Goal: Entertainment & Leisure: Consume media (video, audio)

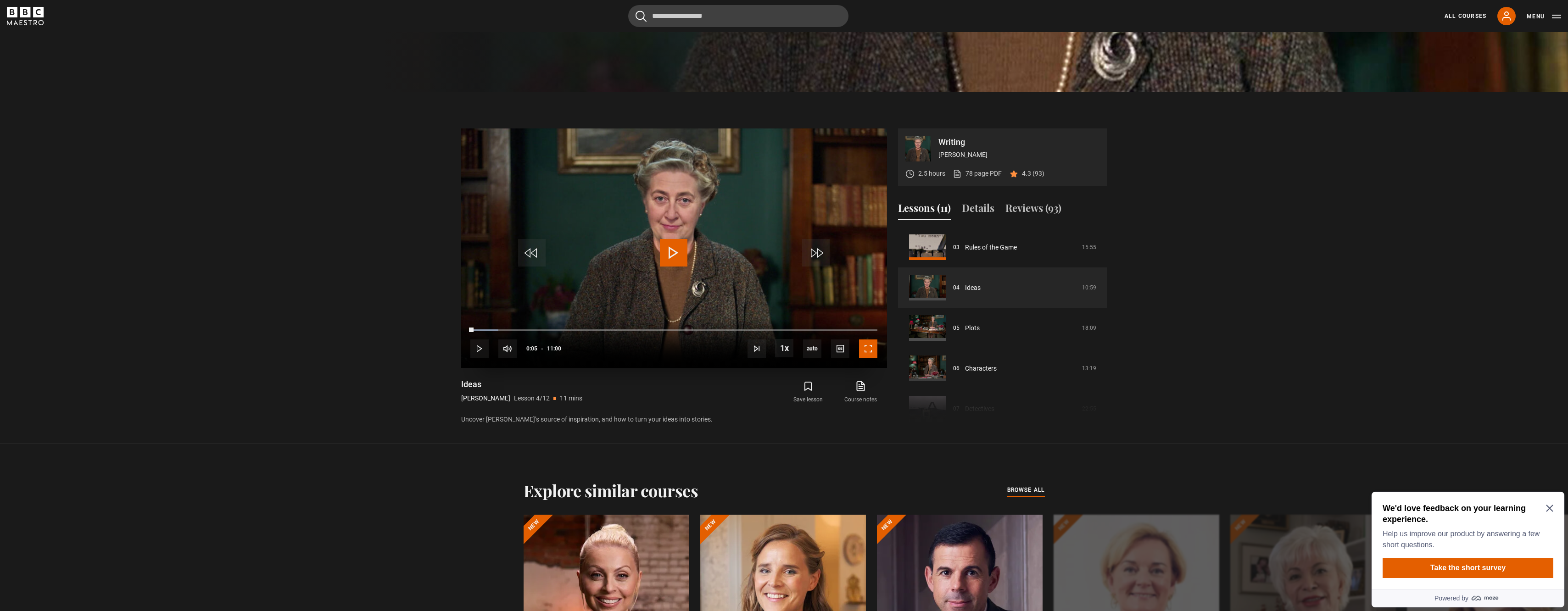
click at [867, 348] on span "Video Player" at bounding box center [868, 349] width 18 height 18
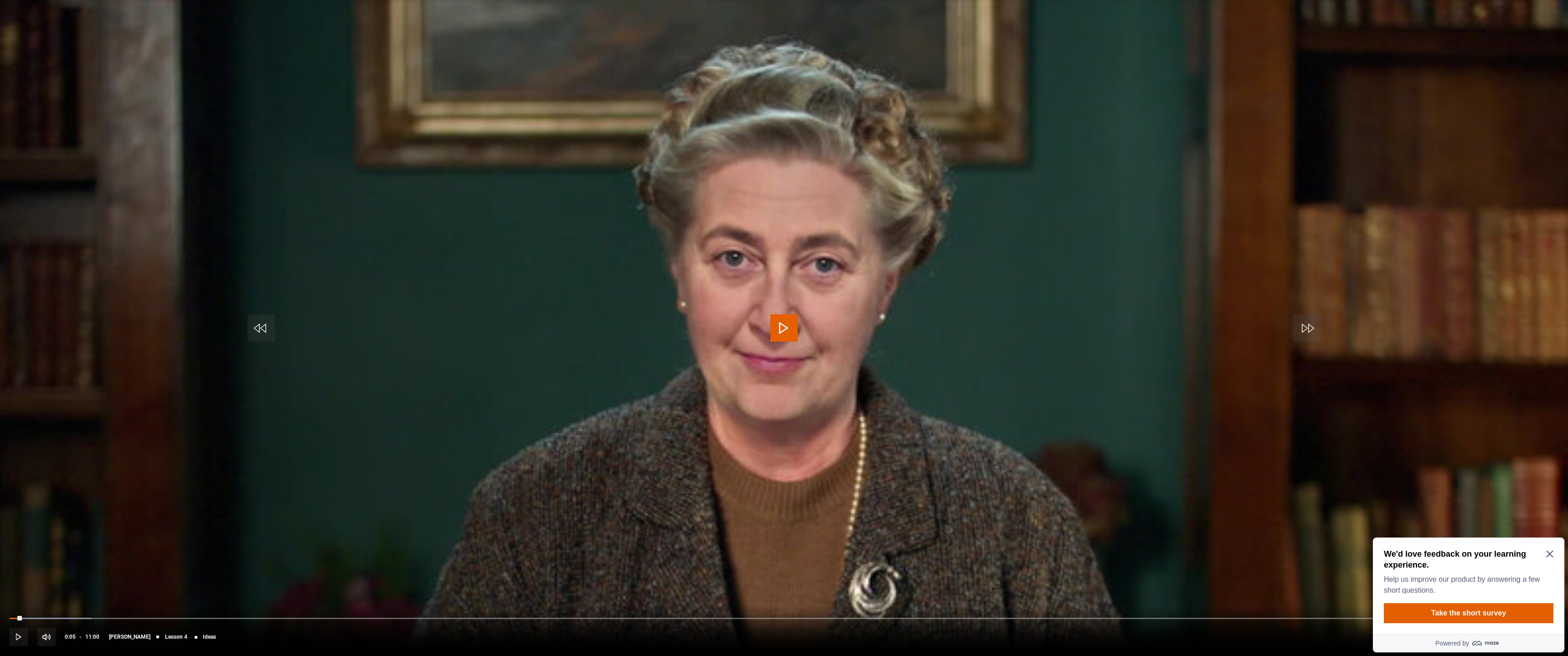
click at [771, 341] on span "Video Player" at bounding box center [784, 328] width 27 height 27
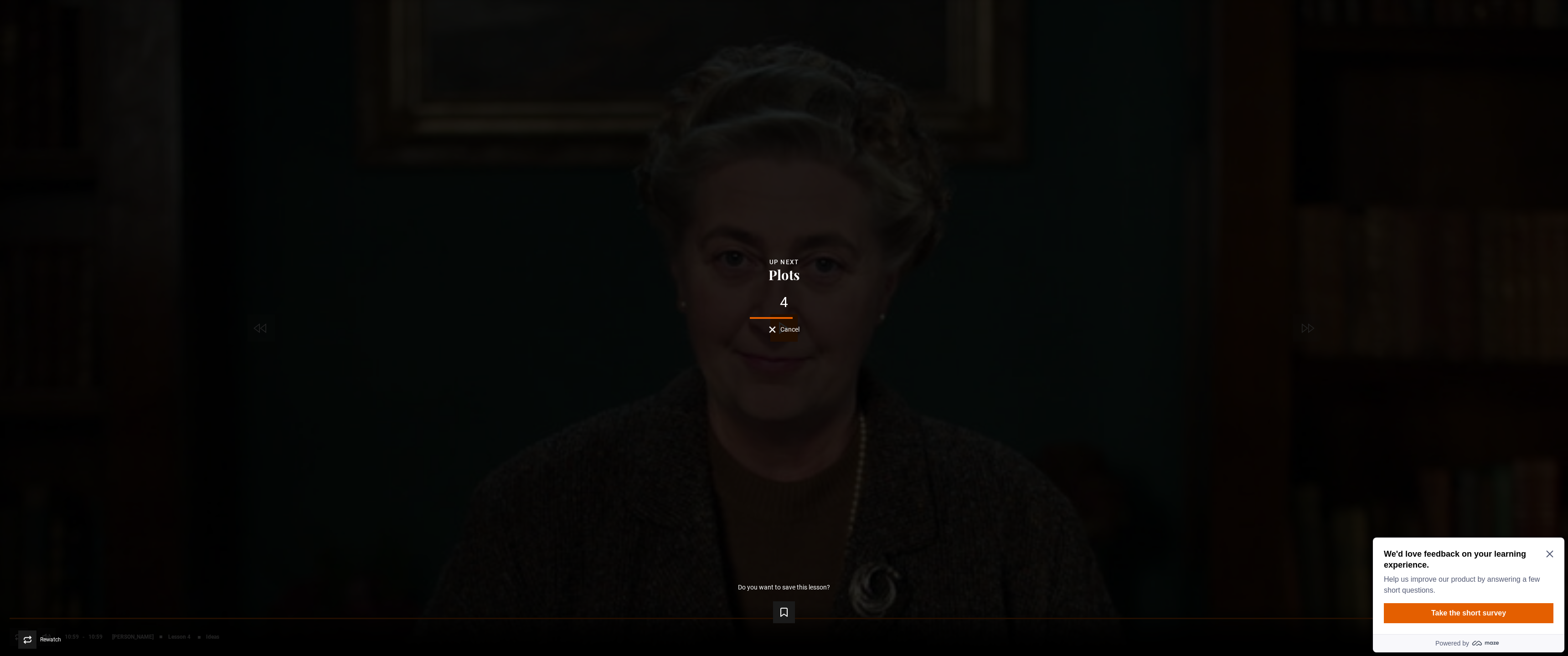
click at [1536, 607] on span "Video Player" at bounding box center [1541, 640] width 18 height 18
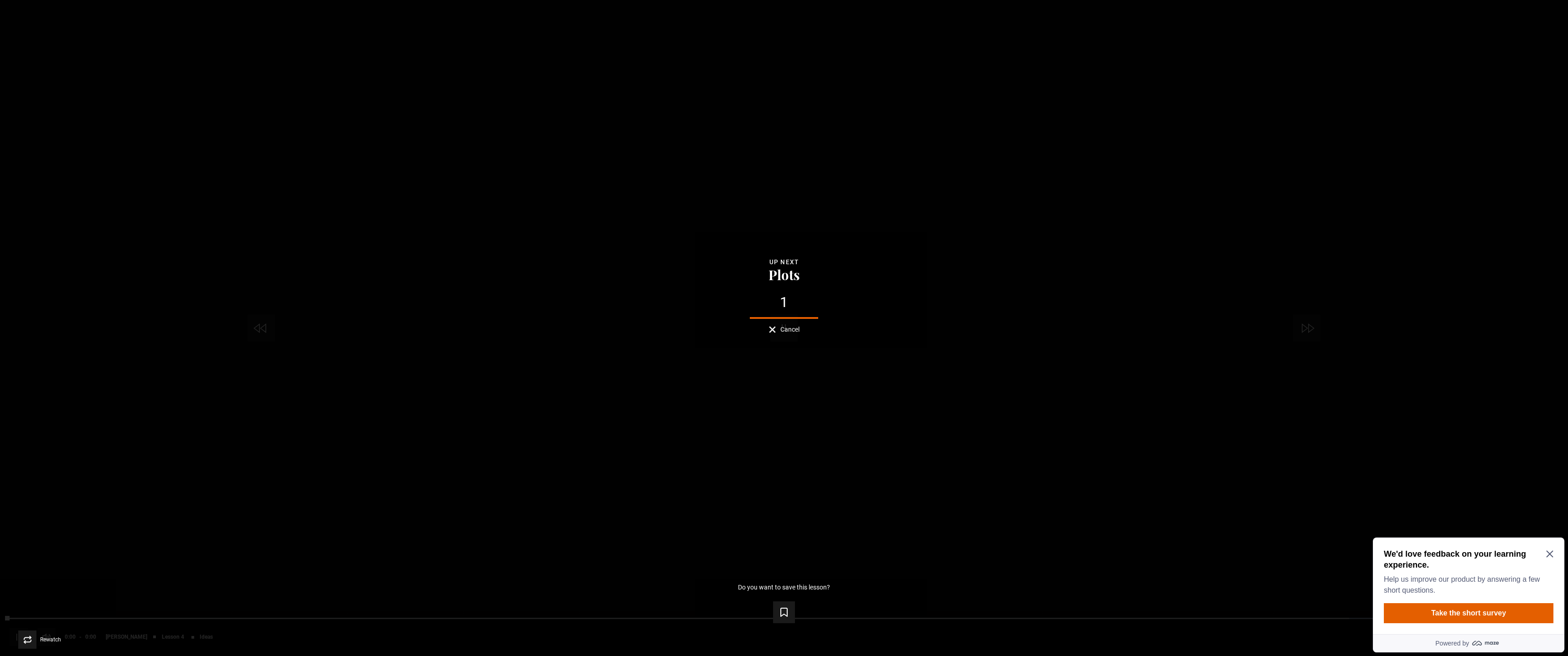
click at [1538, 607] on icon "Video Player" at bounding box center [1541, 640] width 9 height 9
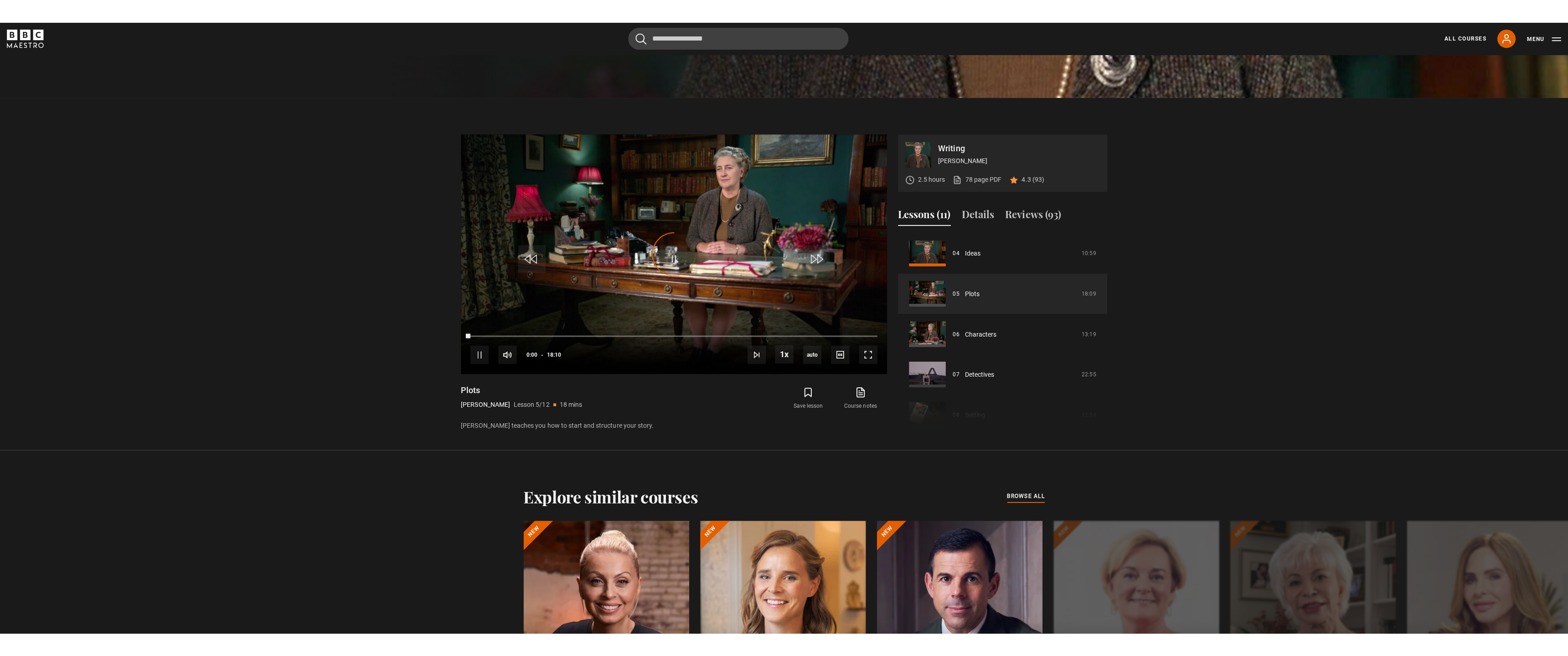
scroll to position [524, 0]
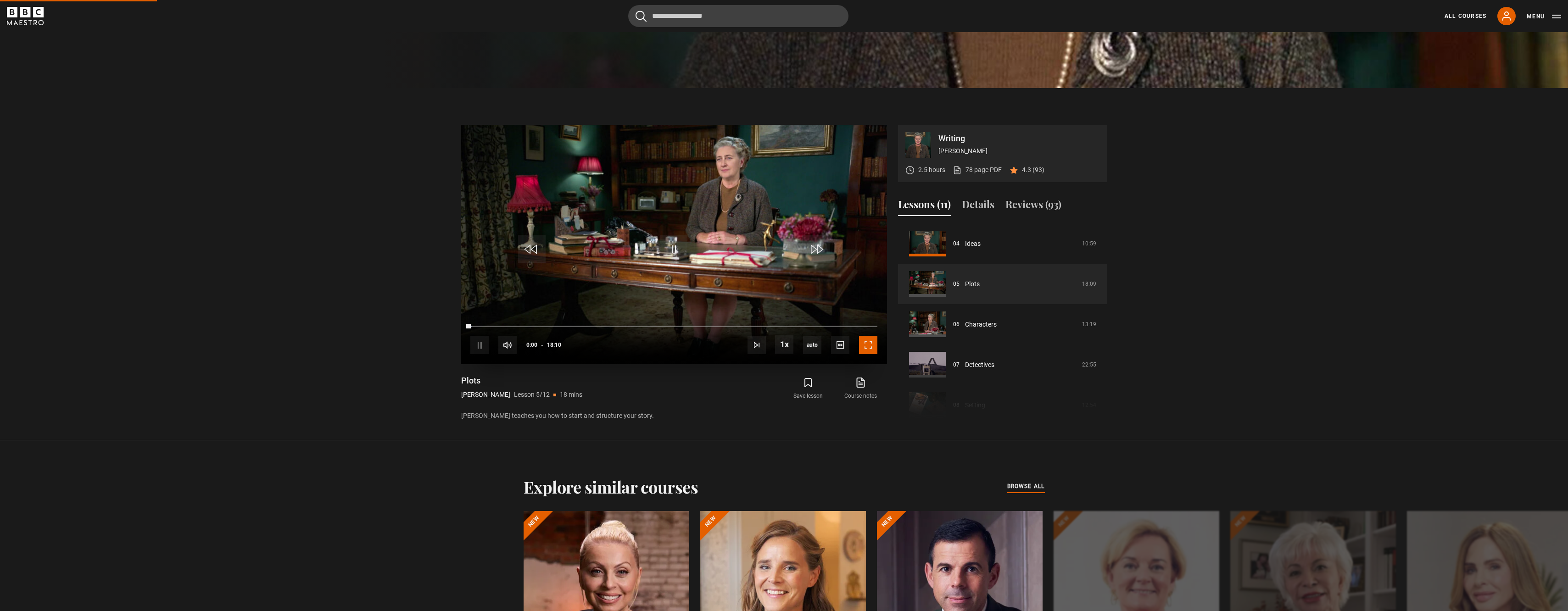
click at [867, 341] on span "Video Player" at bounding box center [868, 345] width 18 height 18
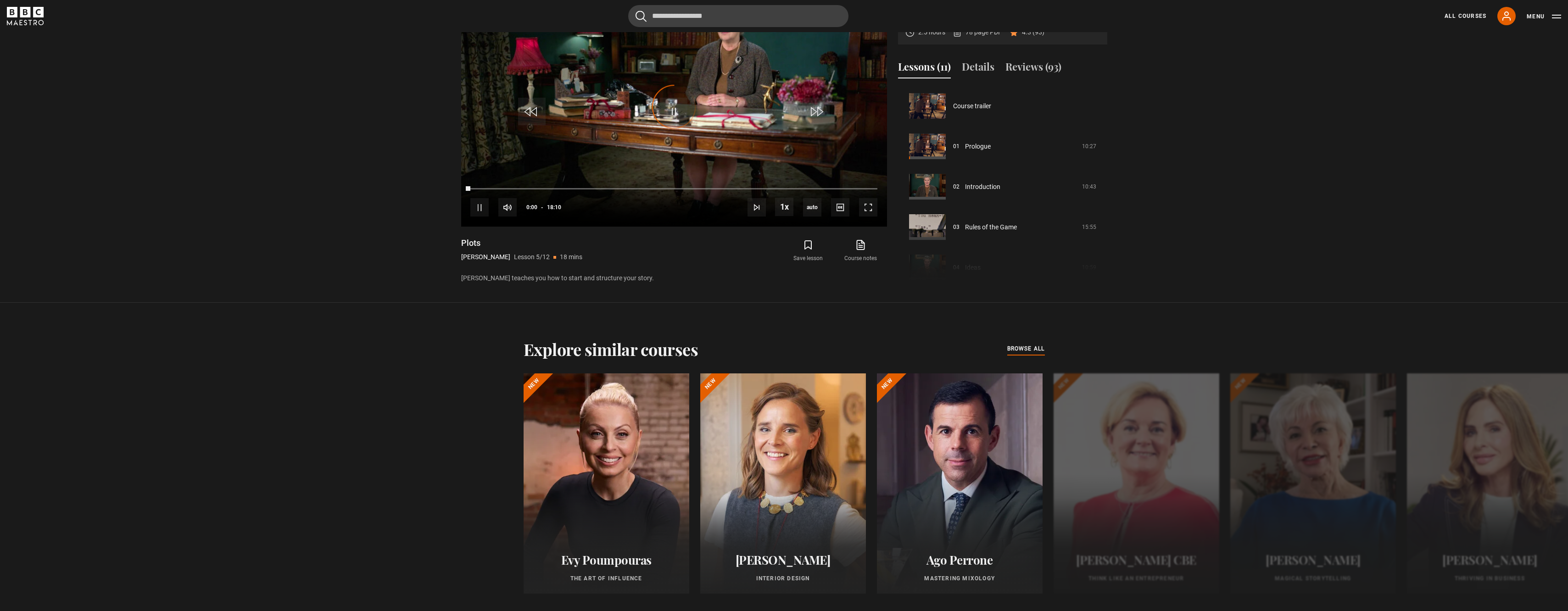
scroll to position [162, 0]
drag, startPoint x: 872, startPoint y: 210, endPoint x: 872, endPoint y: 257, distance: 47.0
click at [872, 210] on span "Video Player" at bounding box center [868, 207] width 18 height 18
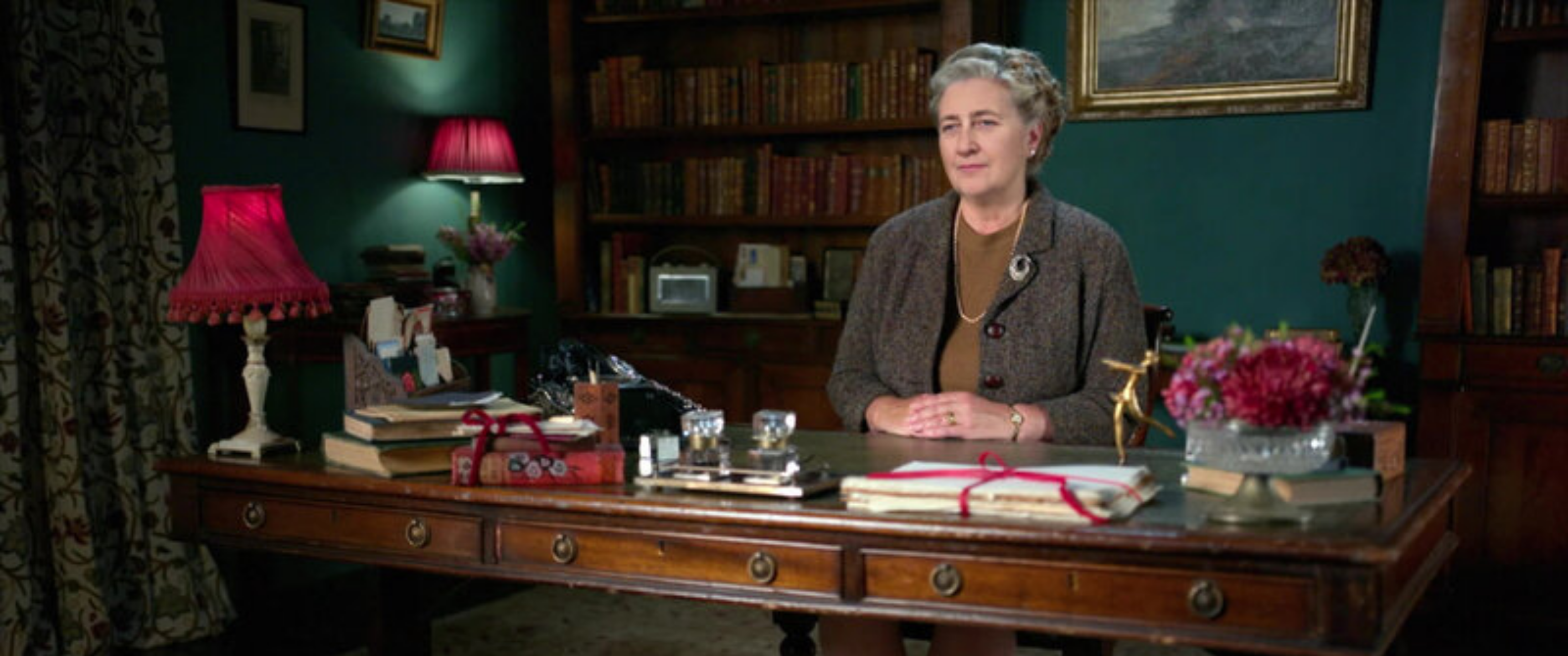
click at [866, 258] on video "Video Player" at bounding box center [784, 328] width 1568 height 656
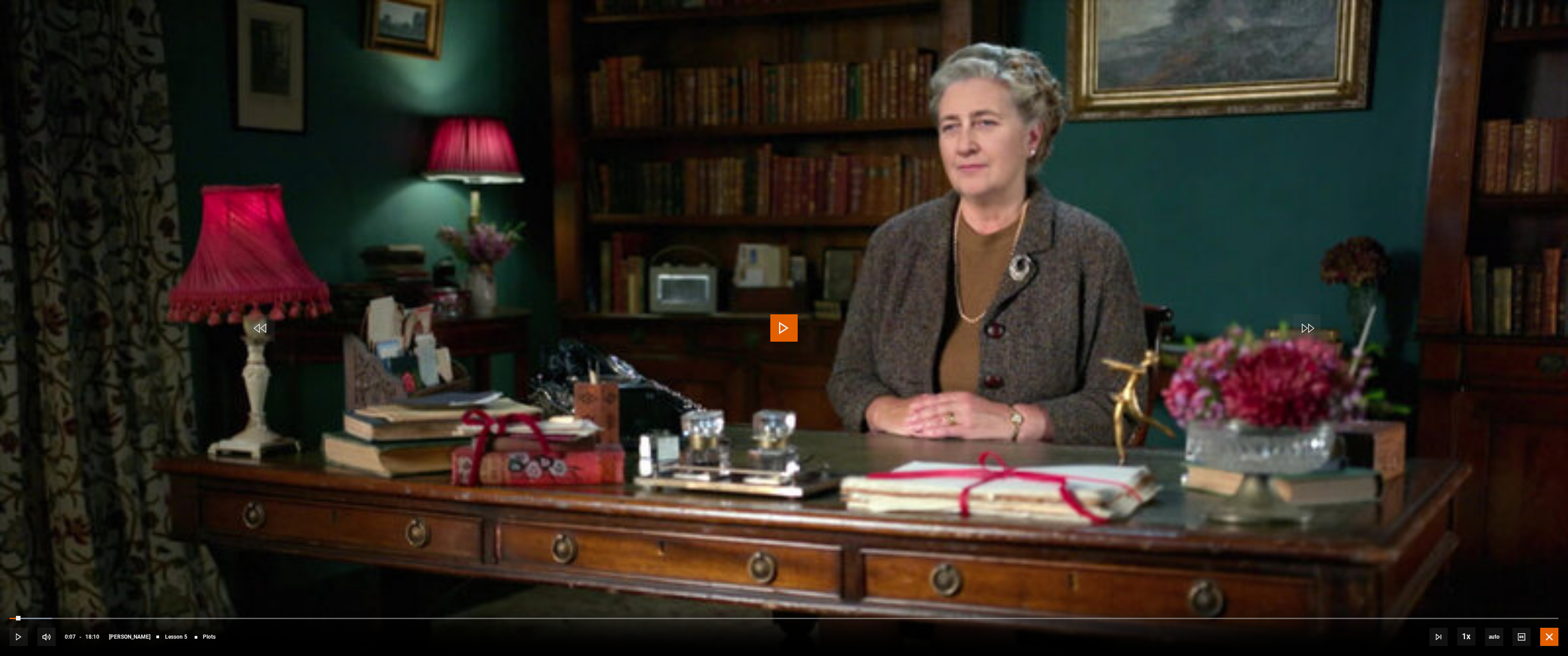
click at [1544, 607] on span "Video Player" at bounding box center [1549, 637] width 18 height 18
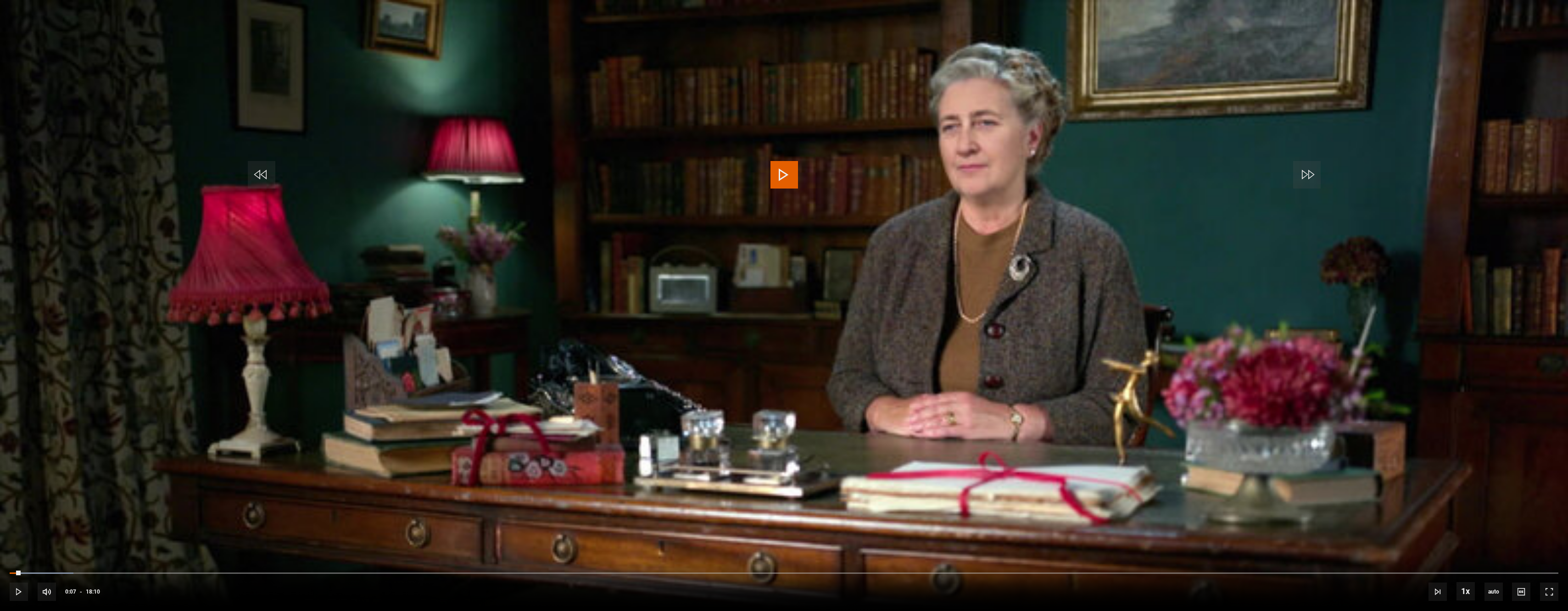
scroll to position [423, 0]
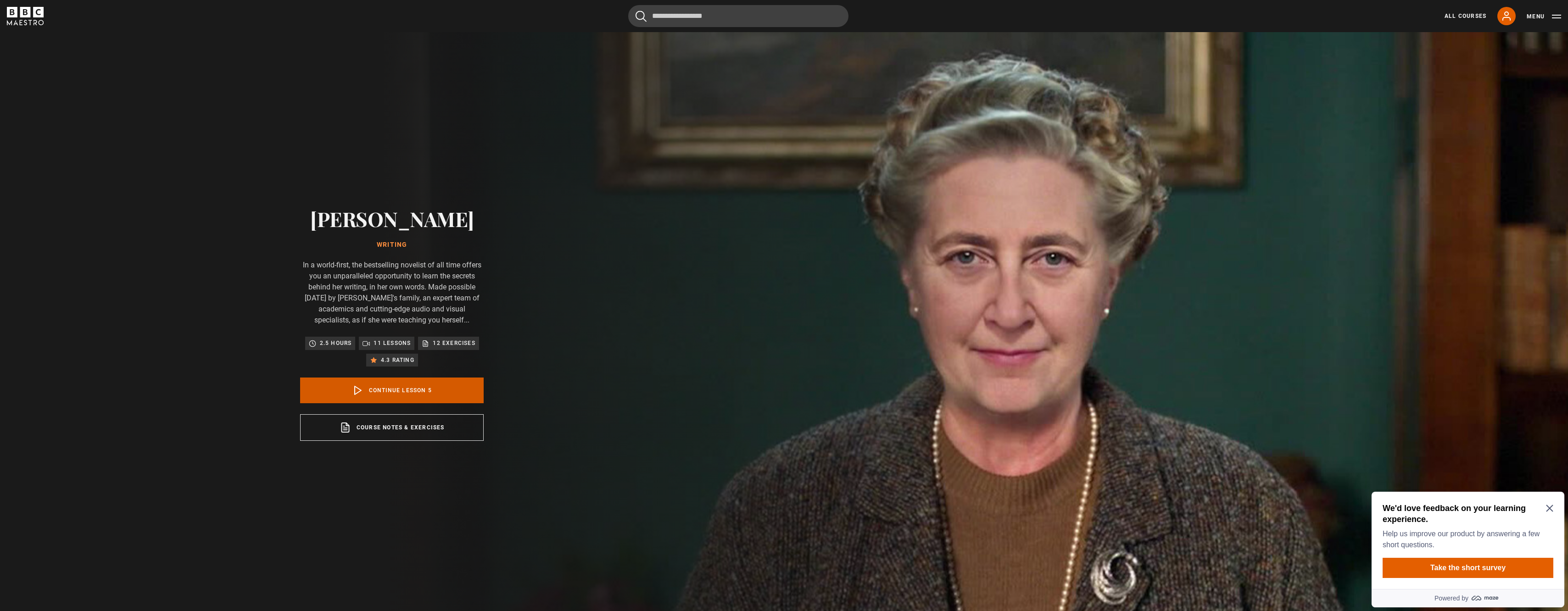
click at [447, 383] on link "Continue lesson 5" at bounding box center [392, 390] width 184 height 26
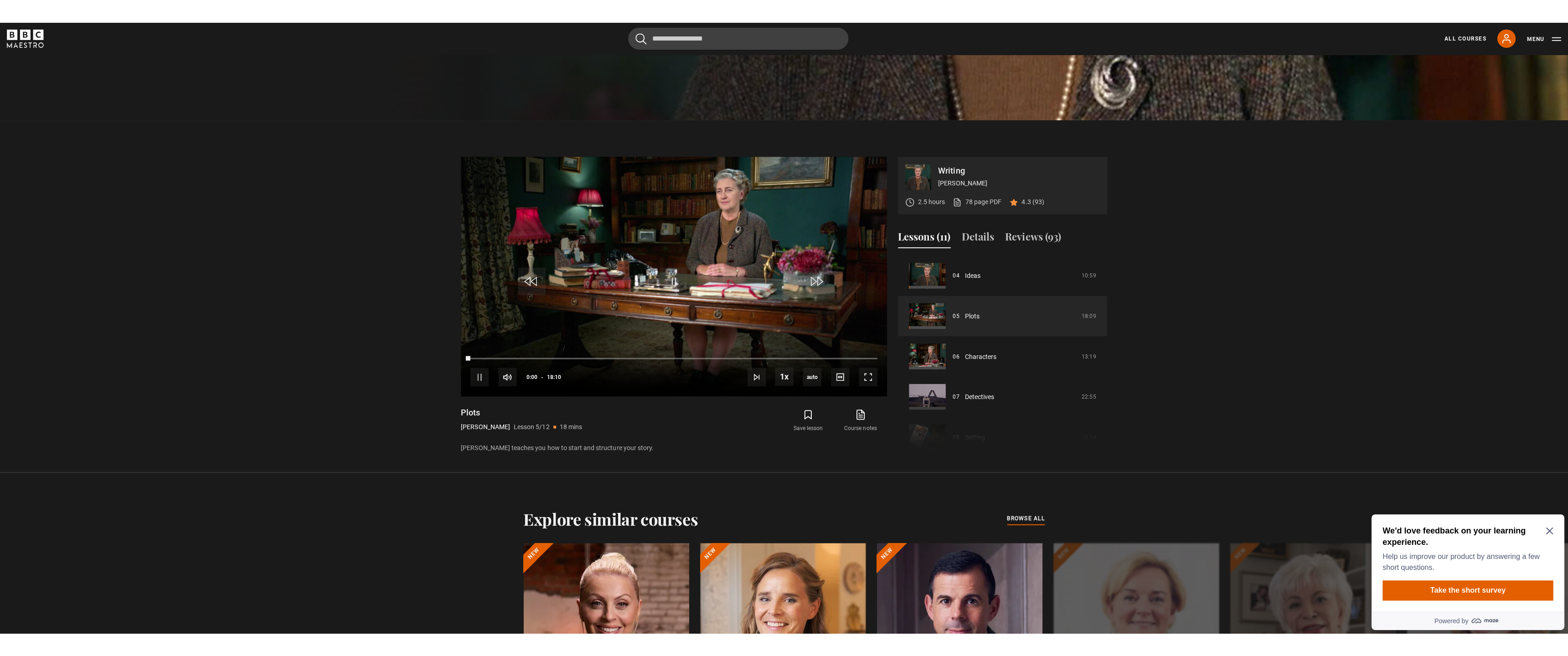
scroll to position [612, 0]
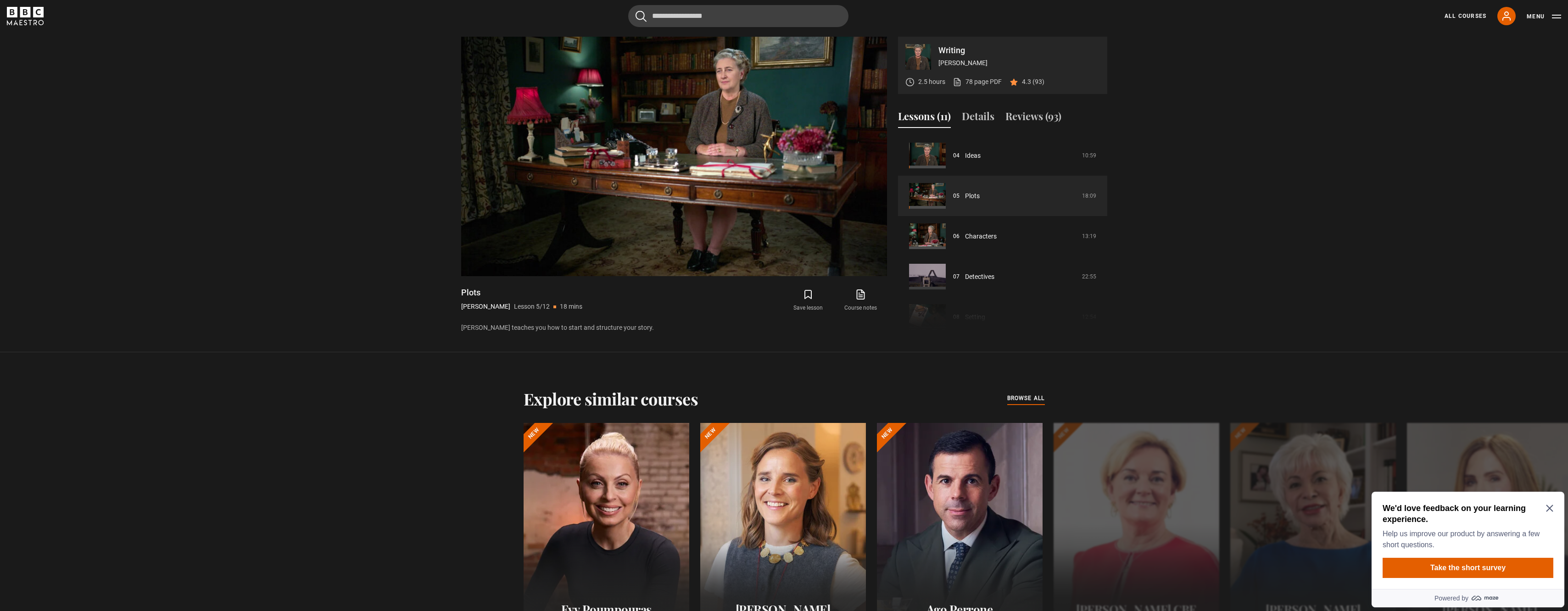
click at [1552, 507] on icon "Close Maze Prompt" at bounding box center [1549, 508] width 7 height 7
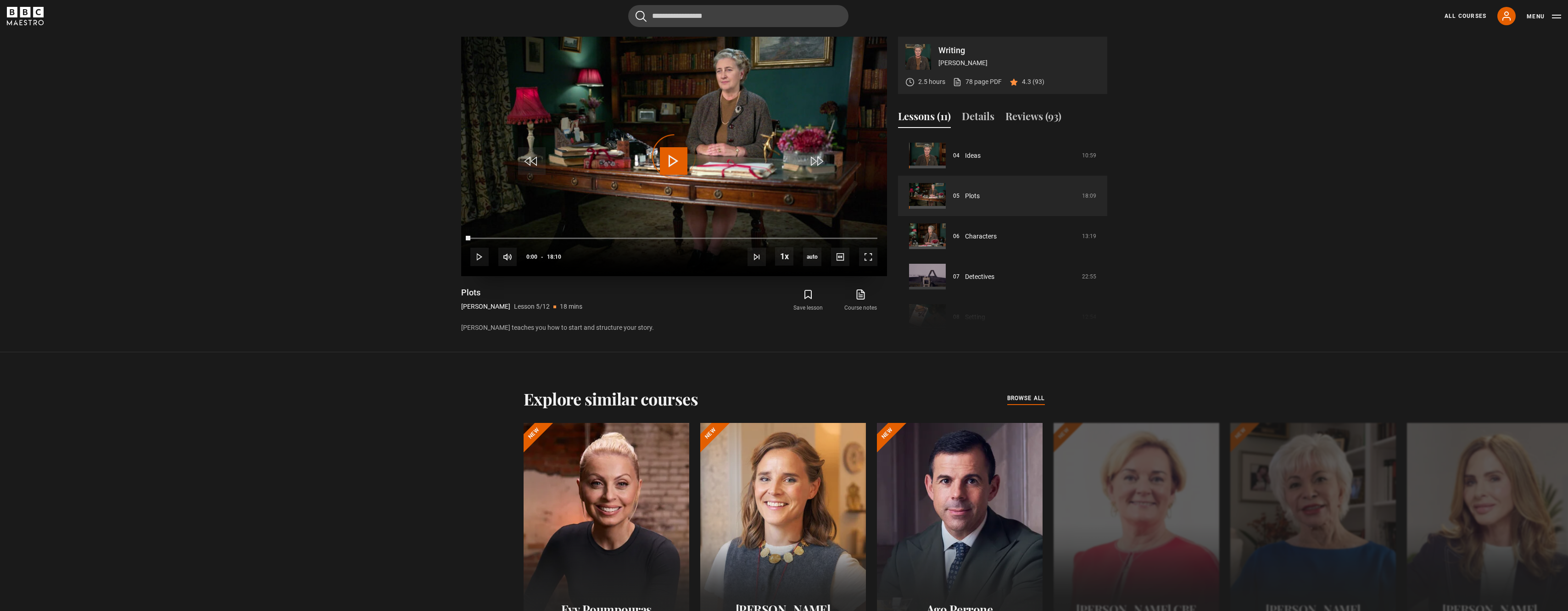
drag, startPoint x: 470, startPoint y: 238, endPoint x: 461, endPoint y: 238, distance: 9.0
click at [461, 238] on div "10s Skip Back 10 seconds Play 10s Skip Forward 10 seconds Loaded : 0.00% 00:00 …" at bounding box center [674, 251] width 426 height 51
click at [865, 257] on span "Video Player" at bounding box center [868, 257] width 18 height 18
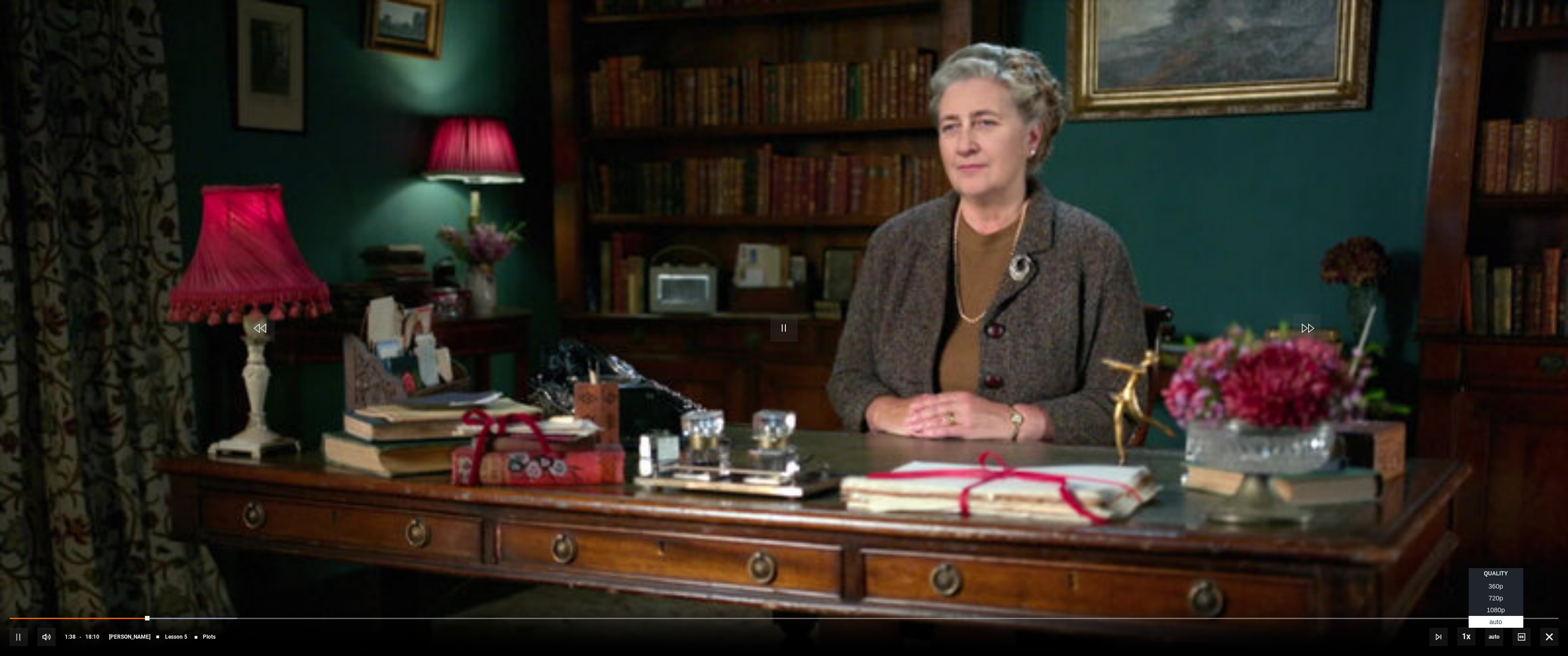
click at [1496, 607] on span "1080p" at bounding box center [1496, 610] width 18 height 7
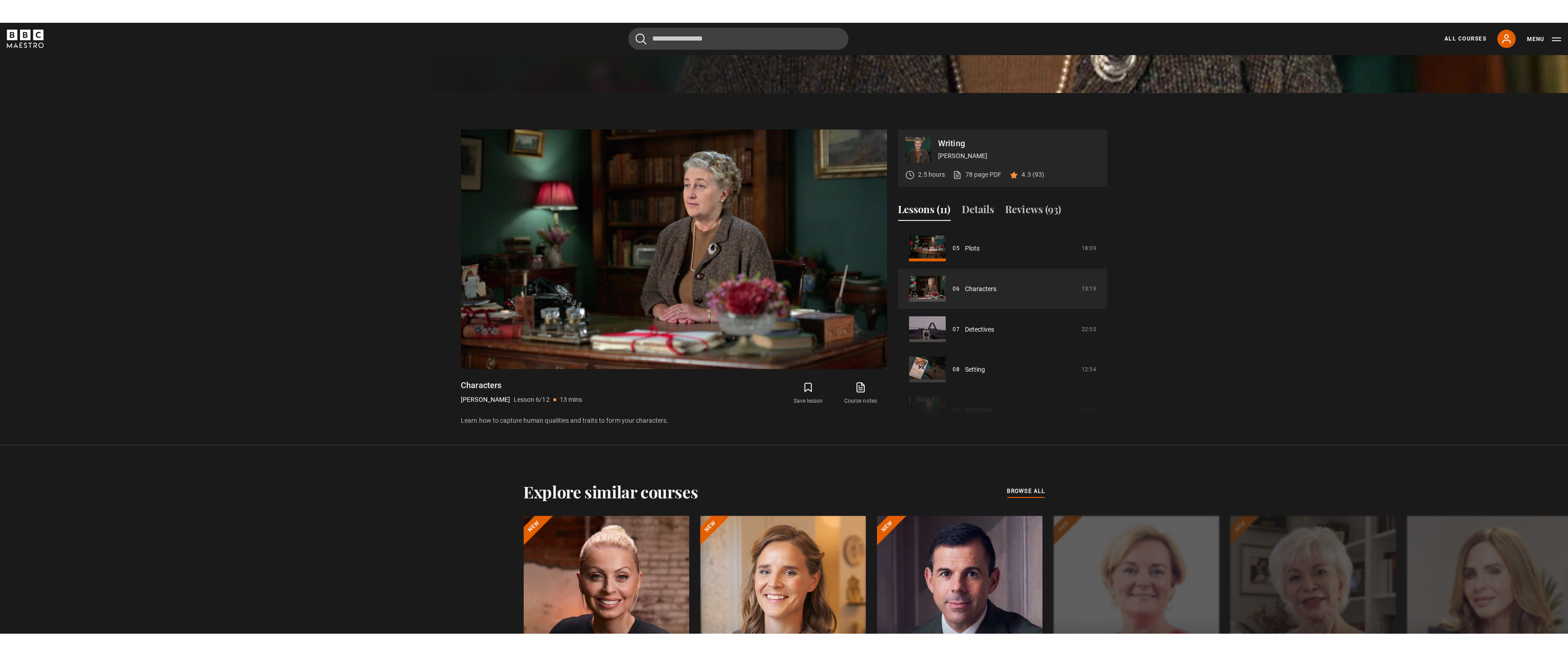
scroll to position [524, 0]
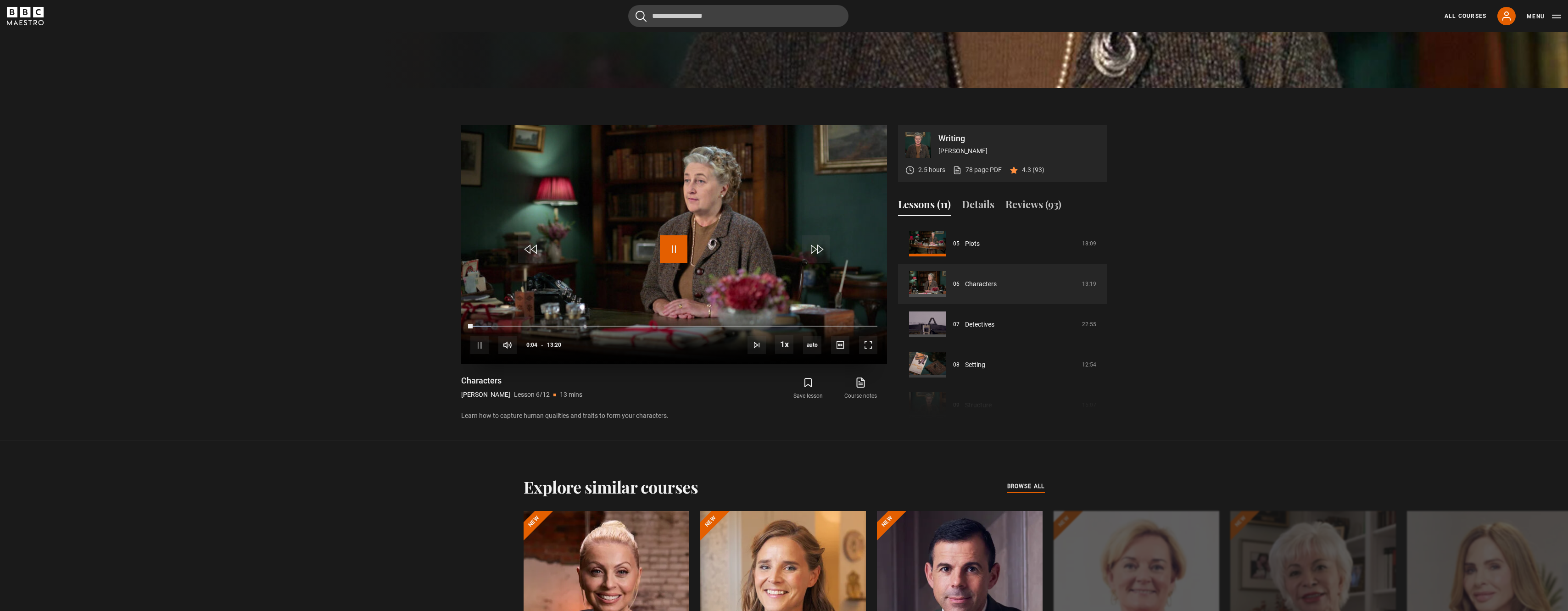
click at [677, 252] on span "Video Player" at bounding box center [673, 249] width 28 height 28
click at [676, 252] on span "Video Player" at bounding box center [673, 249] width 28 height 28
click at [867, 340] on span "Video Player" at bounding box center [868, 345] width 18 height 18
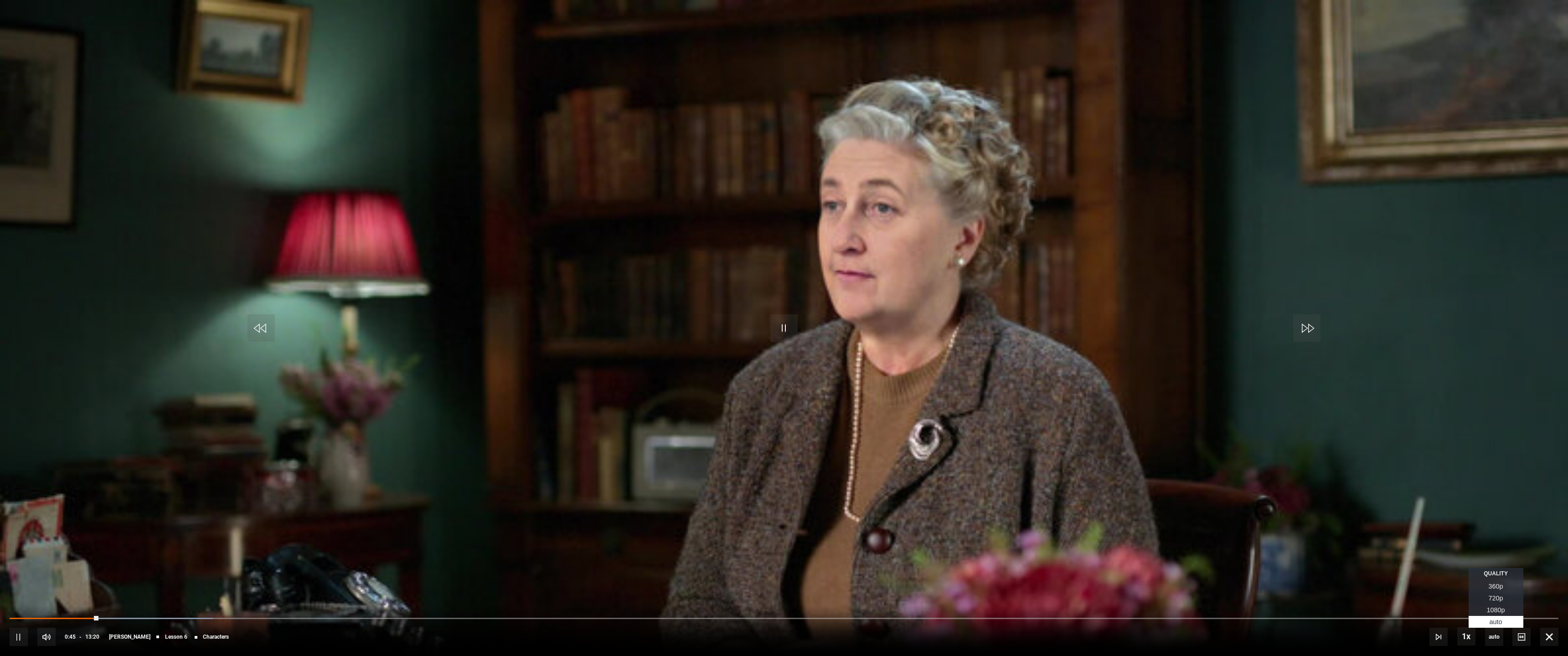
click at [1494, 607] on span "1080p" at bounding box center [1496, 610] width 18 height 7
click at [1130, 382] on video "Video Player" at bounding box center [784, 328] width 1568 height 656
click at [737, 236] on video "Video Player" at bounding box center [784, 328] width 1568 height 656
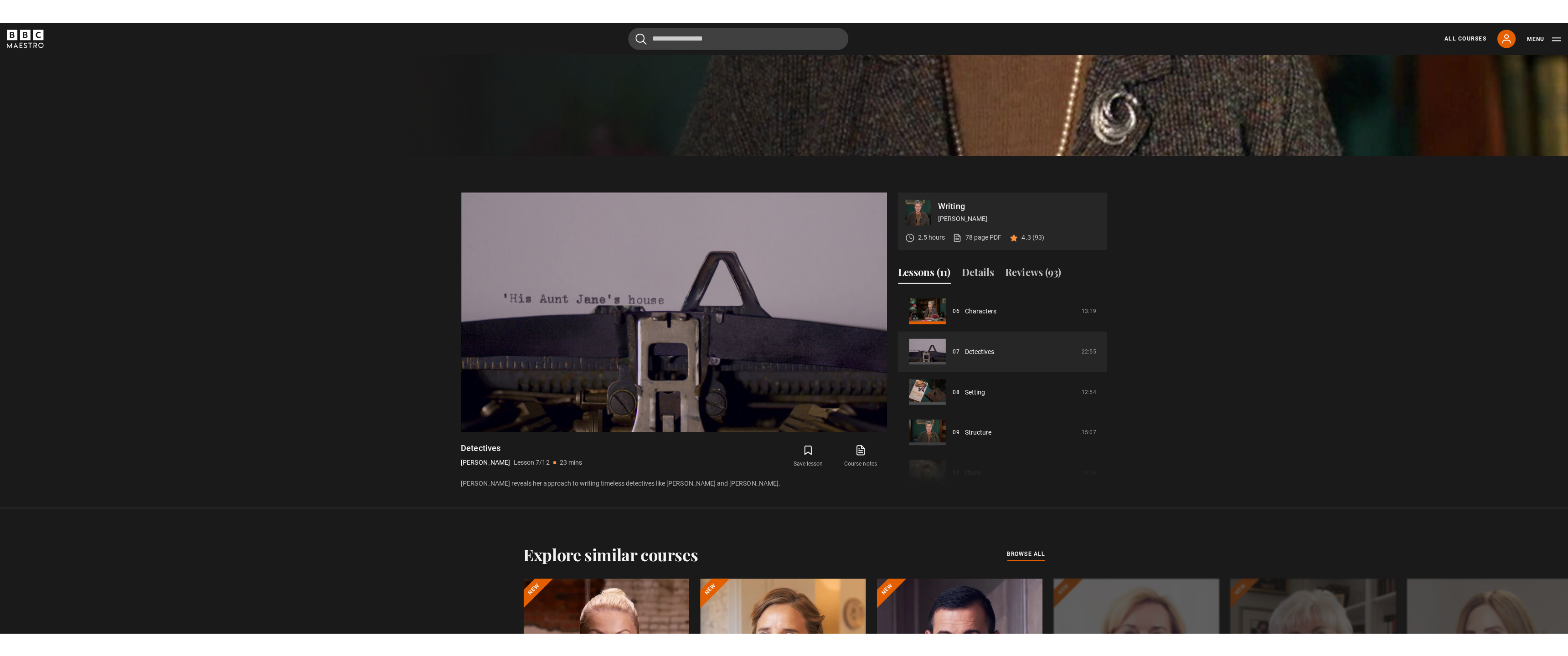
scroll to position [478, 0]
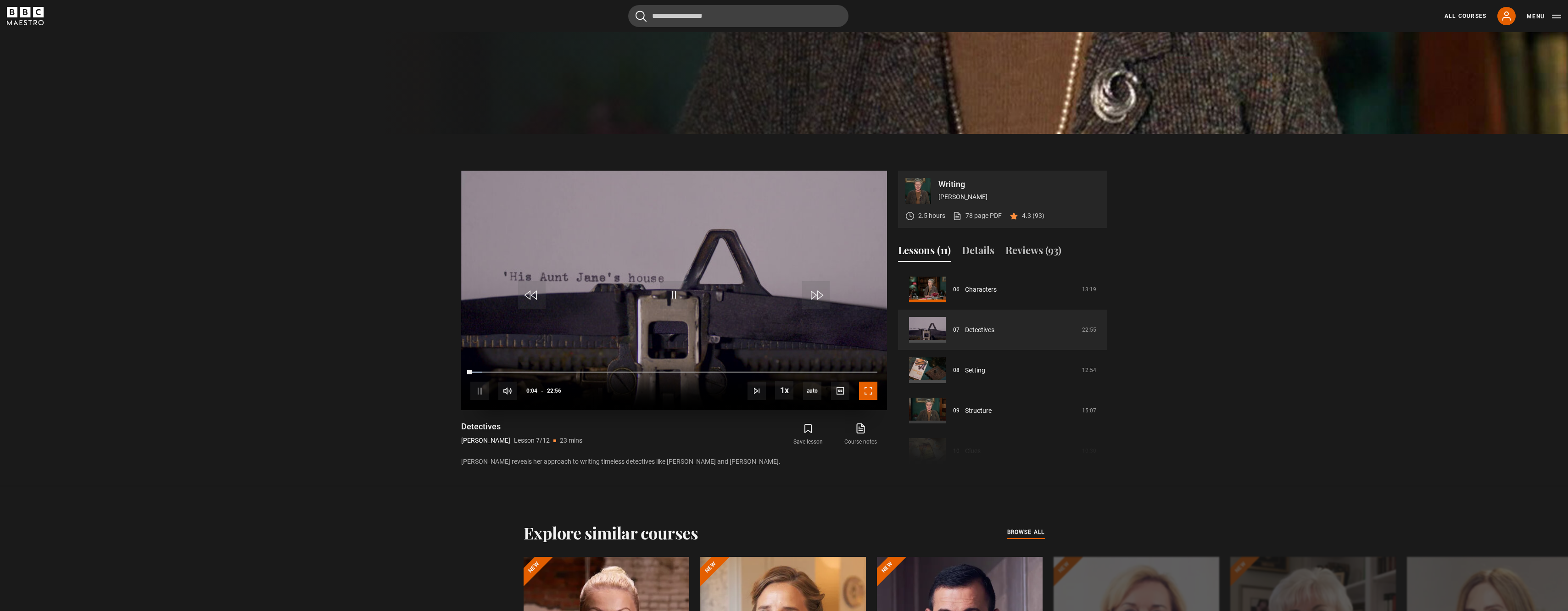
click at [865, 387] on span "Video Player" at bounding box center [868, 391] width 18 height 18
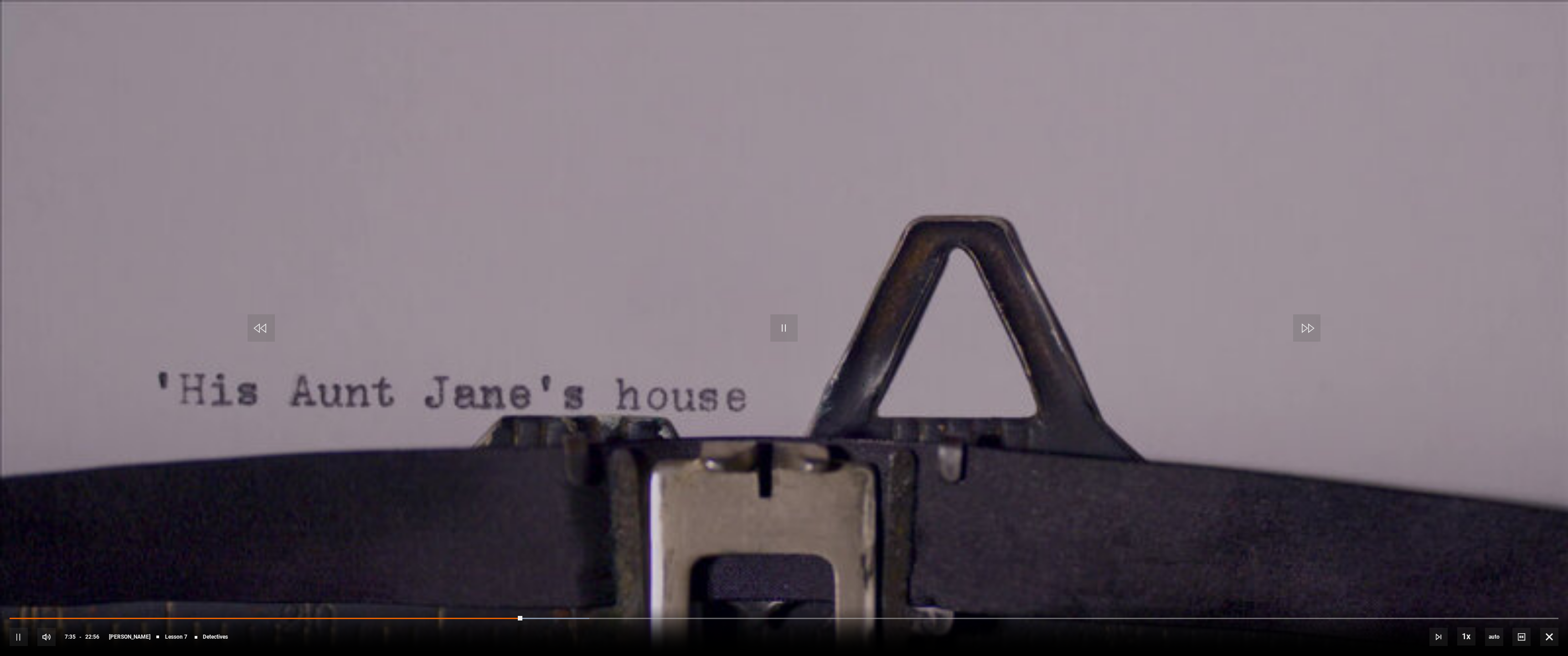
click at [843, 279] on video "Video Player" at bounding box center [784, 328] width 1568 height 656
click at [896, 263] on video "Video Player" at bounding box center [784, 328] width 1568 height 656
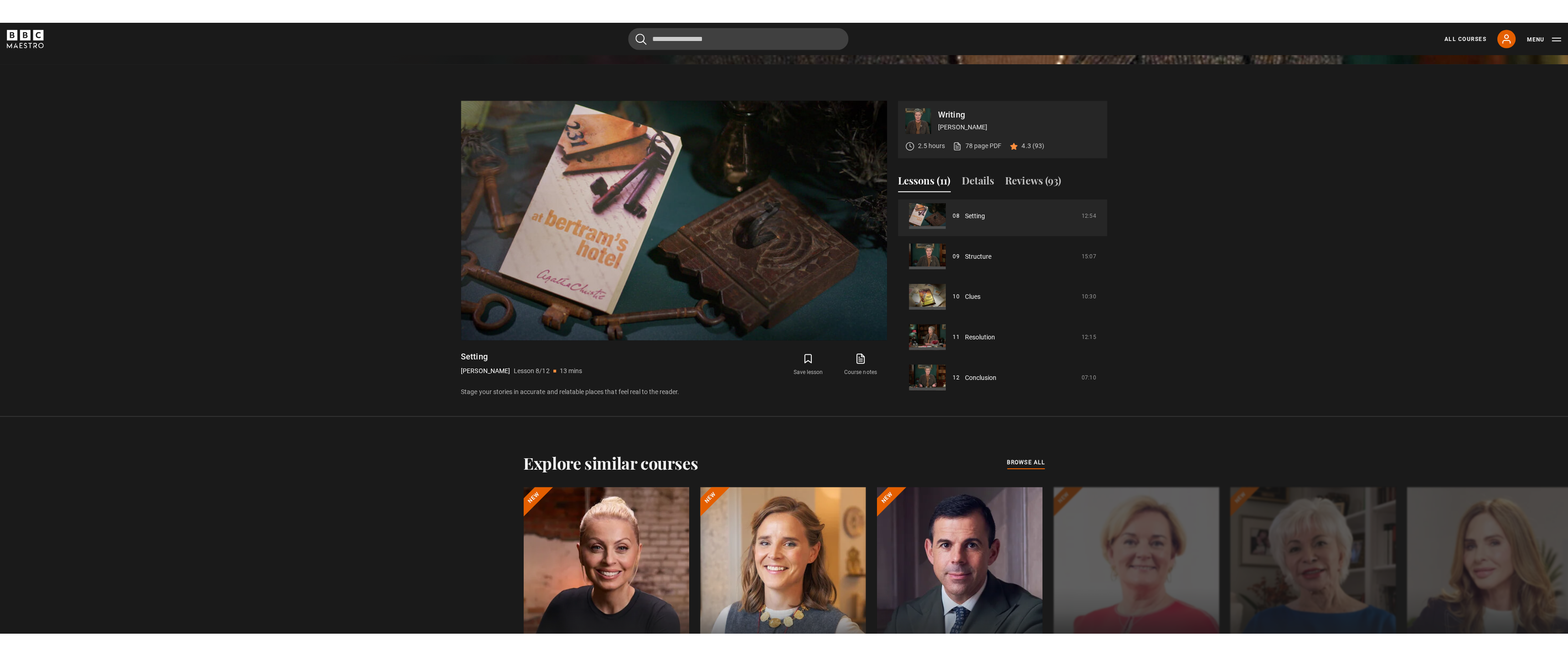
scroll to position [570, 0]
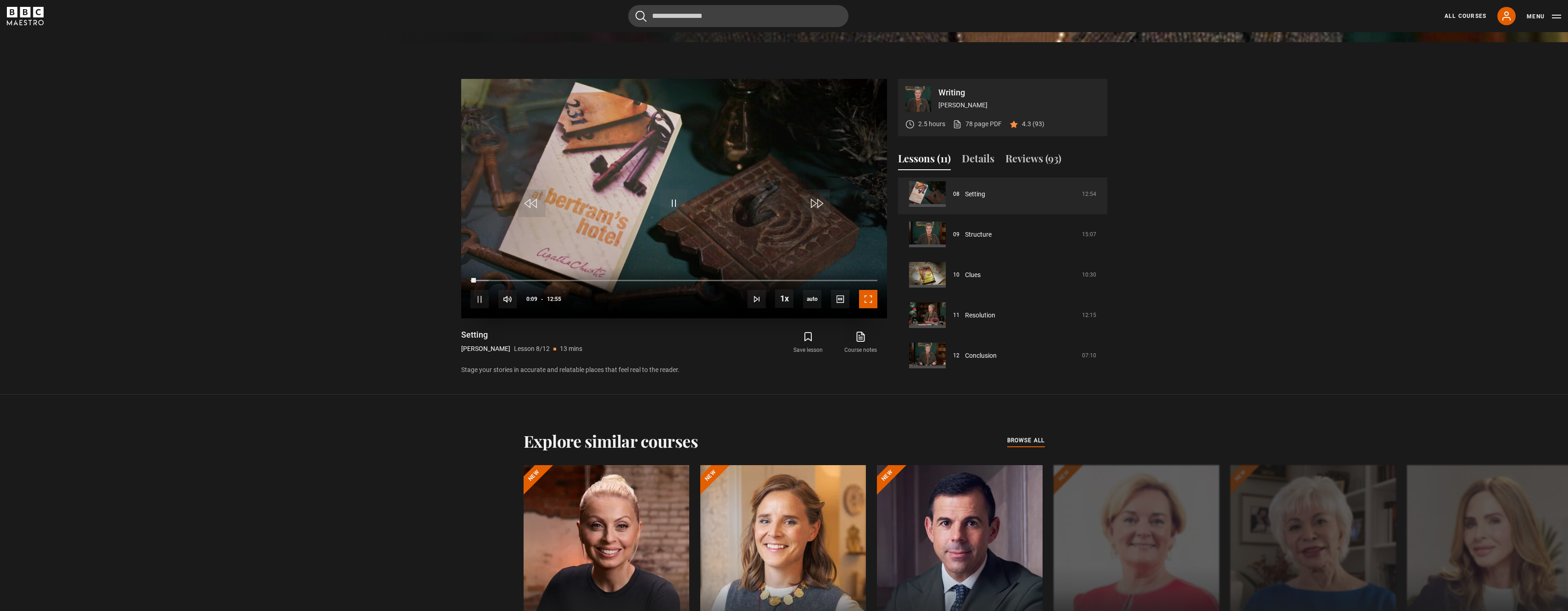
click at [870, 297] on span "Video Player" at bounding box center [868, 299] width 18 height 18
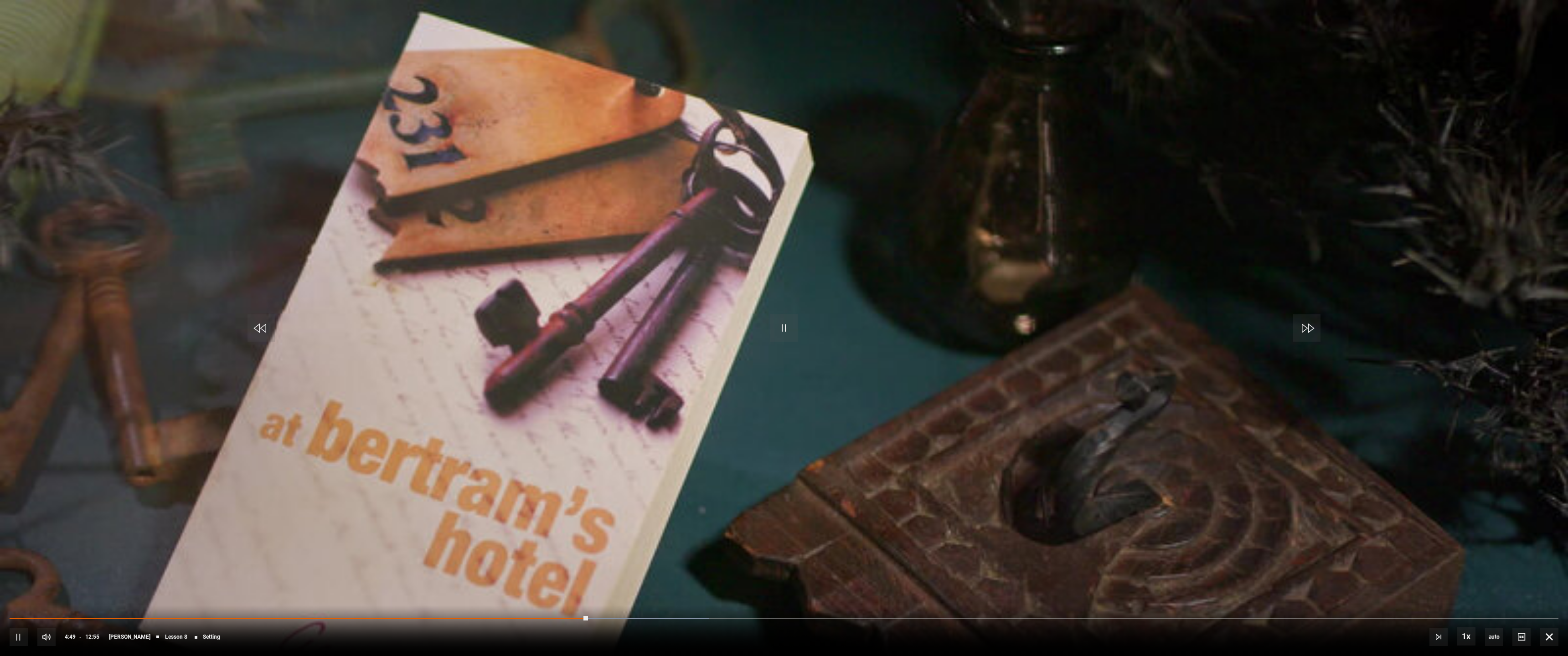
click at [841, 352] on video "Video Player" at bounding box center [784, 328] width 1568 height 656
click at [1053, 400] on video "Video Player" at bounding box center [784, 328] width 1568 height 656
click at [957, 309] on video "Video Player" at bounding box center [784, 328] width 1568 height 656
click at [906, 318] on video "Video Player" at bounding box center [784, 328] width 1568 height 656
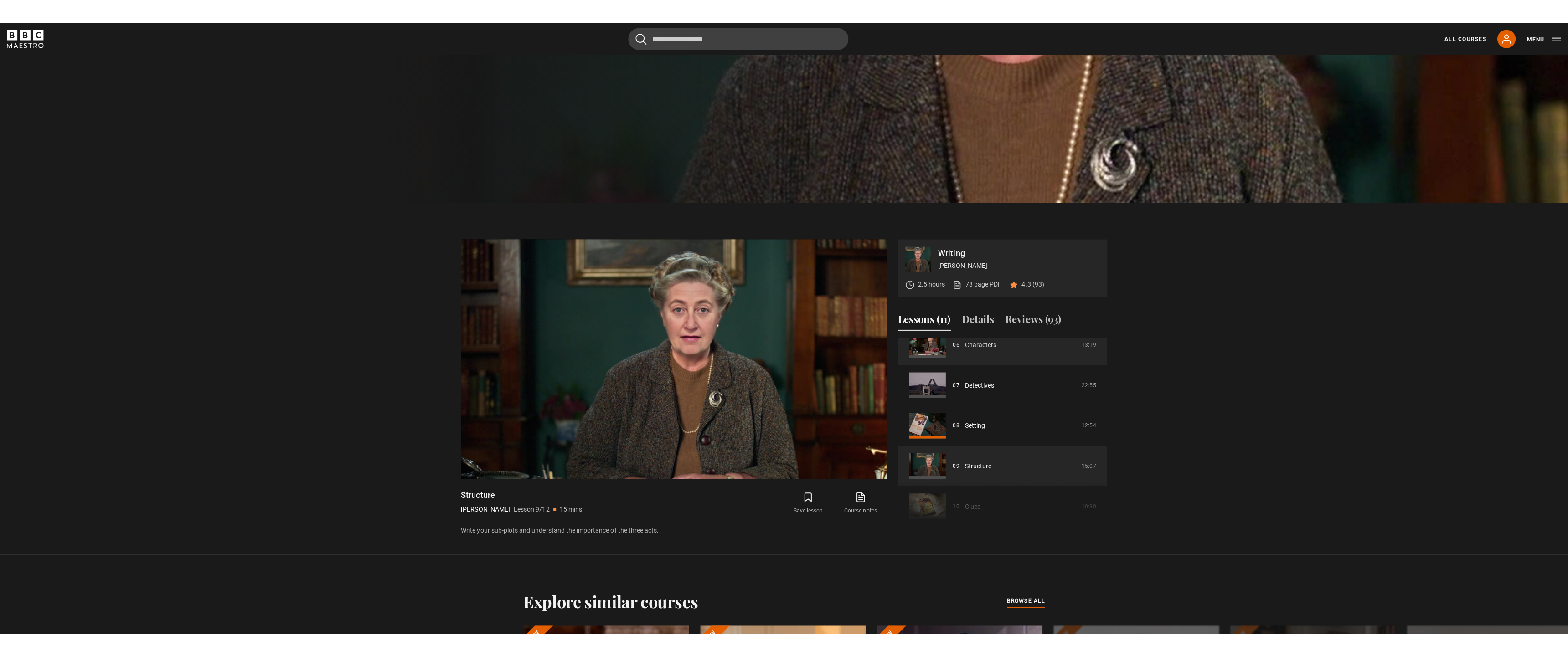
scroll to position [324, 0]
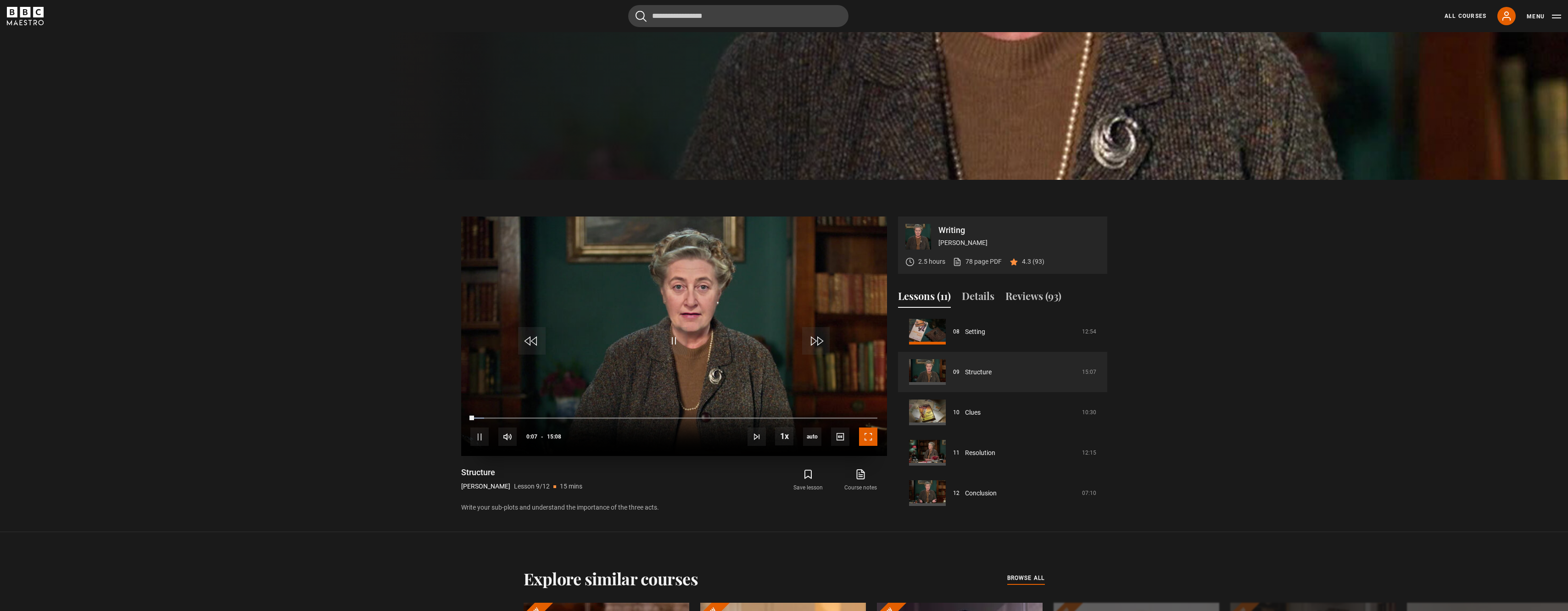
click at [869, 441] on span "Video Player" at bounding box center [868, 437] width 18 height 18
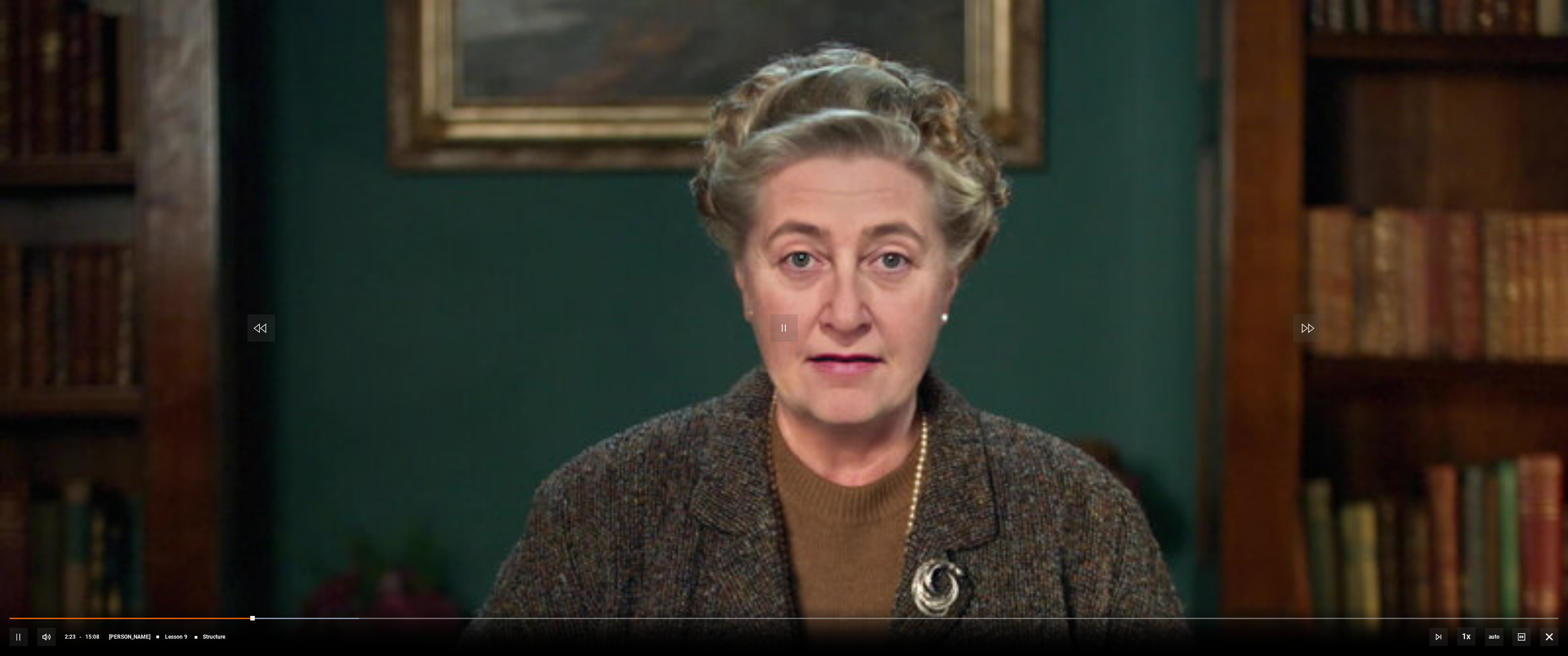
click at [848, 455] on video "Video Player" at bounding box center [784, 328] width 1568 height 656
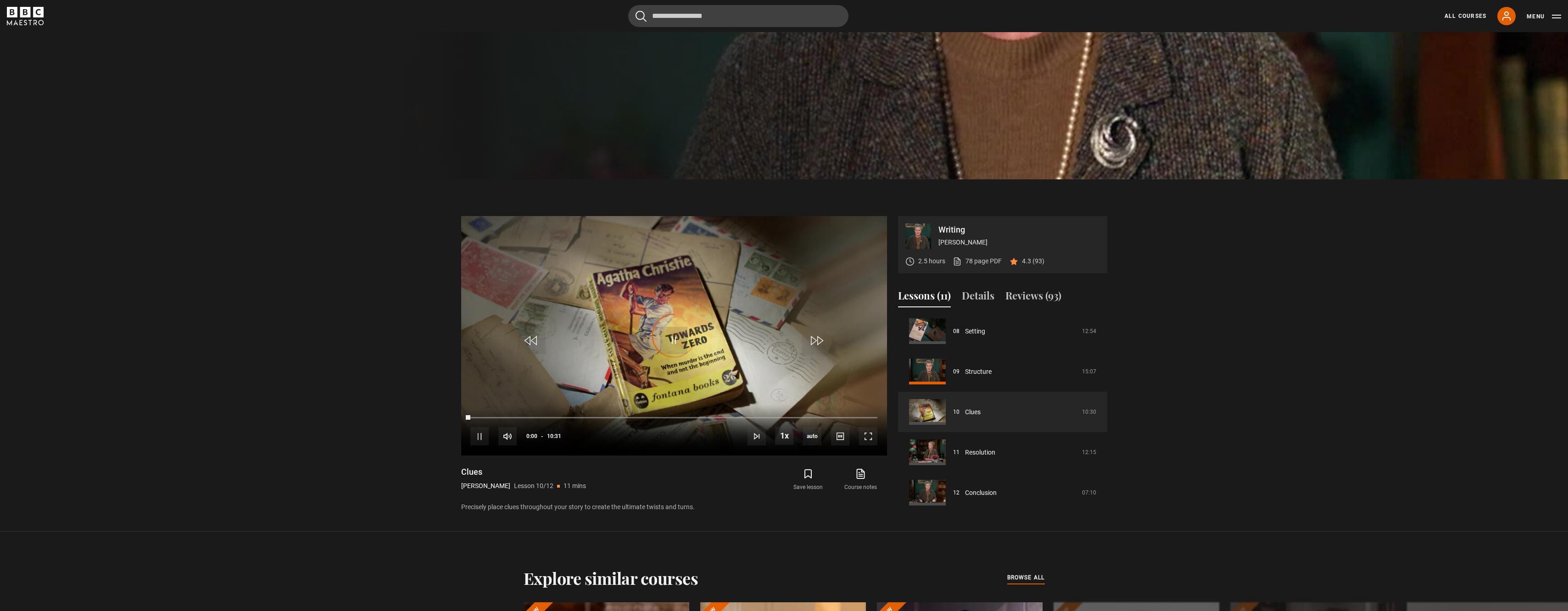
scroll to position [436, 0]
click at [863, 434] on span "Video Player" at bounding box center [868, 437] width 18 height 18
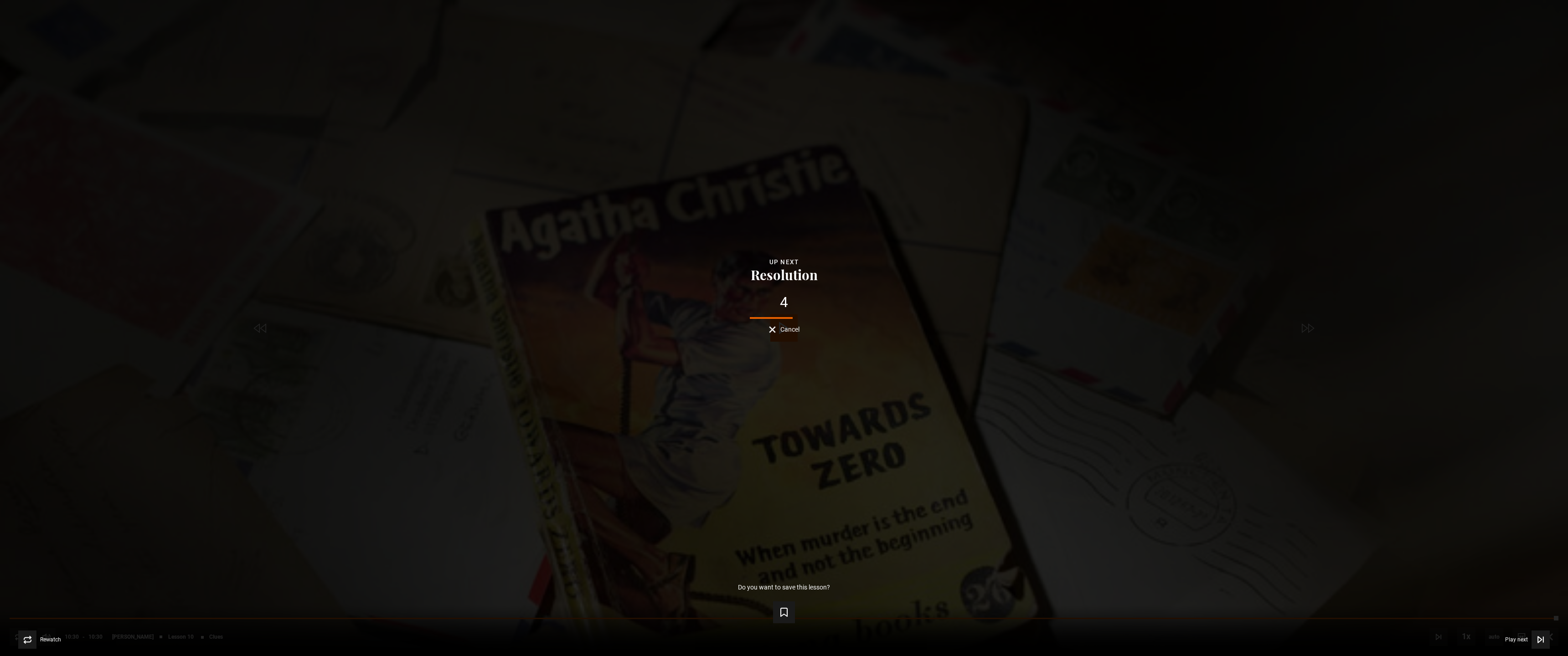
click at [771, 331] on button "Cancel" at bounding box center [784, 329] width 30 height 7
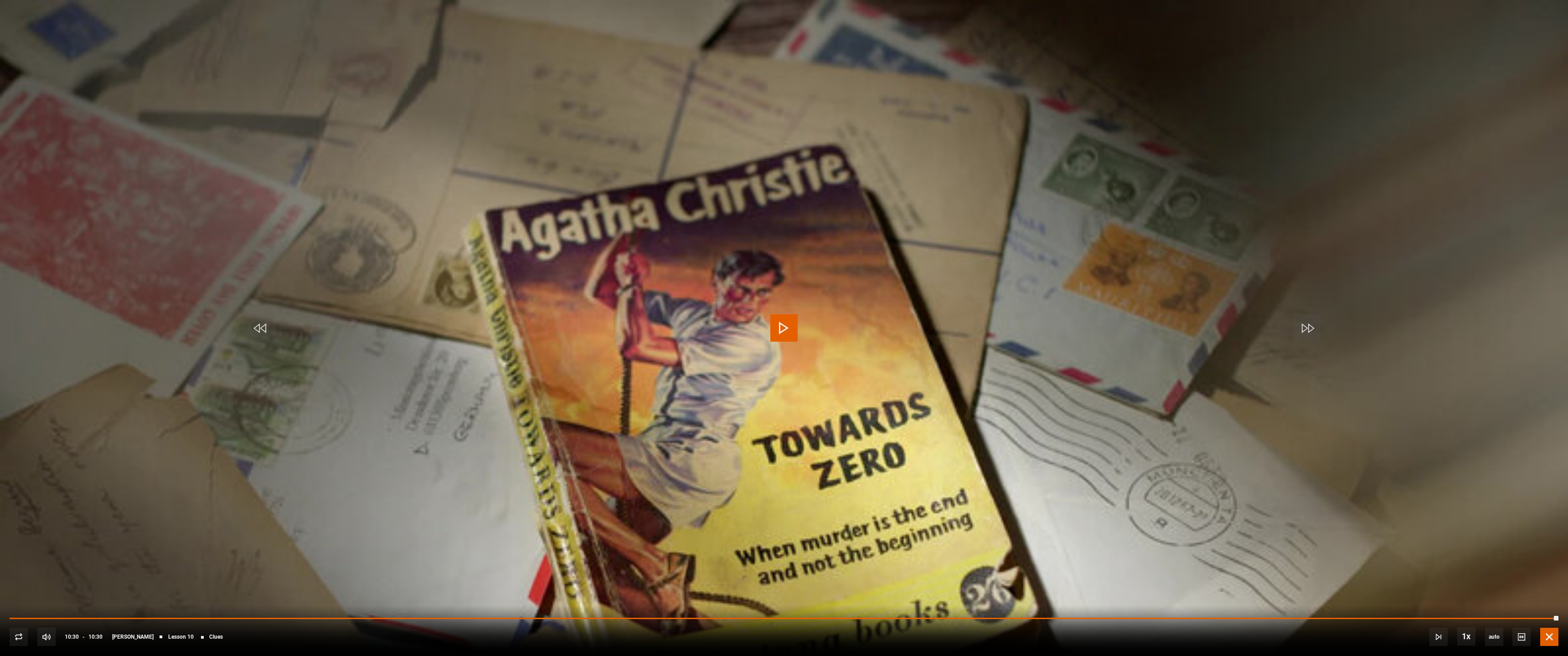
click at [1541, 607] on span "Video Player" at bounding box center [1549, 637] width 18 height 18
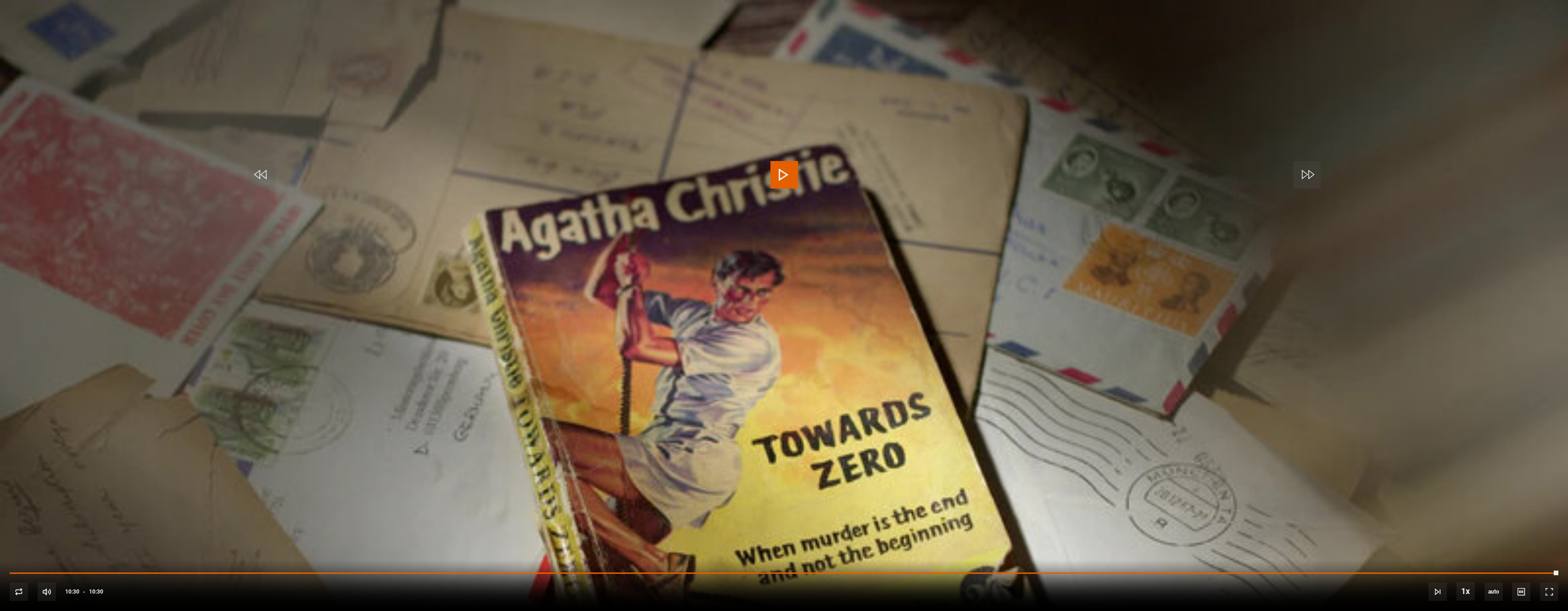
scroll to position [528, 0]
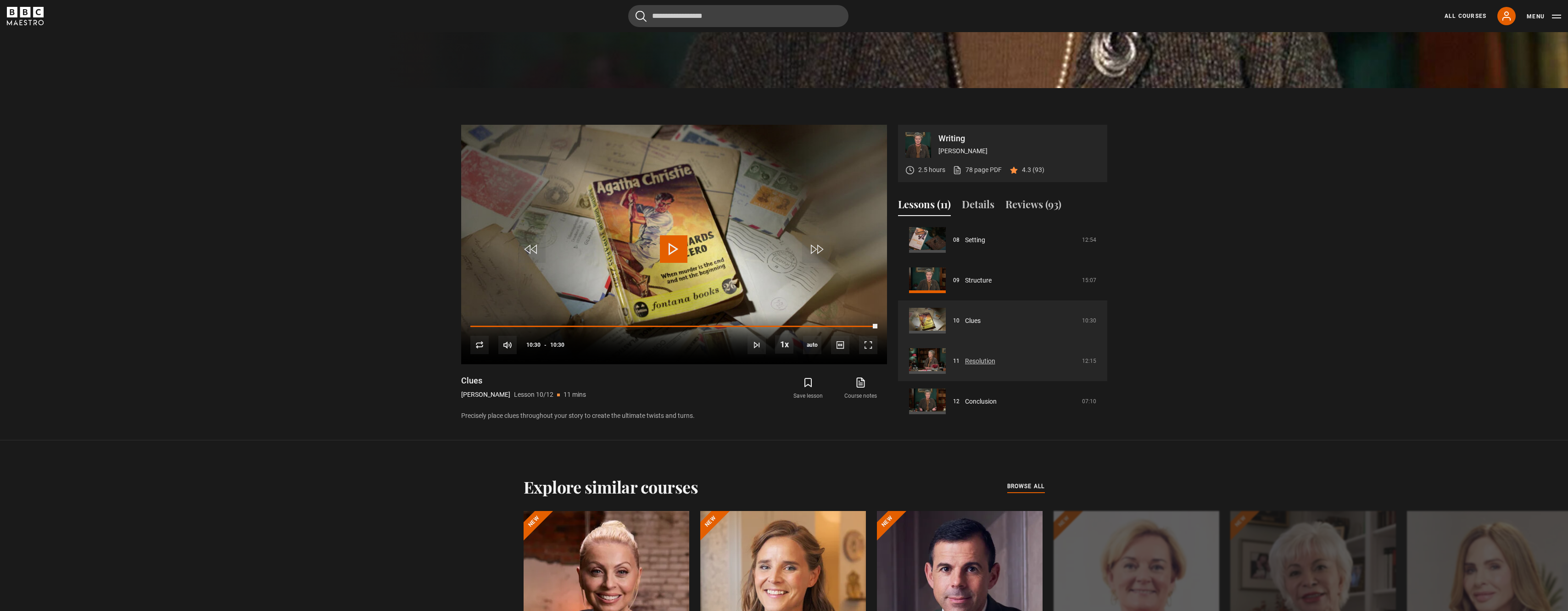
click at [965, 361] on link "Resolution" at bounding box center [980, 362] width 30 height 10
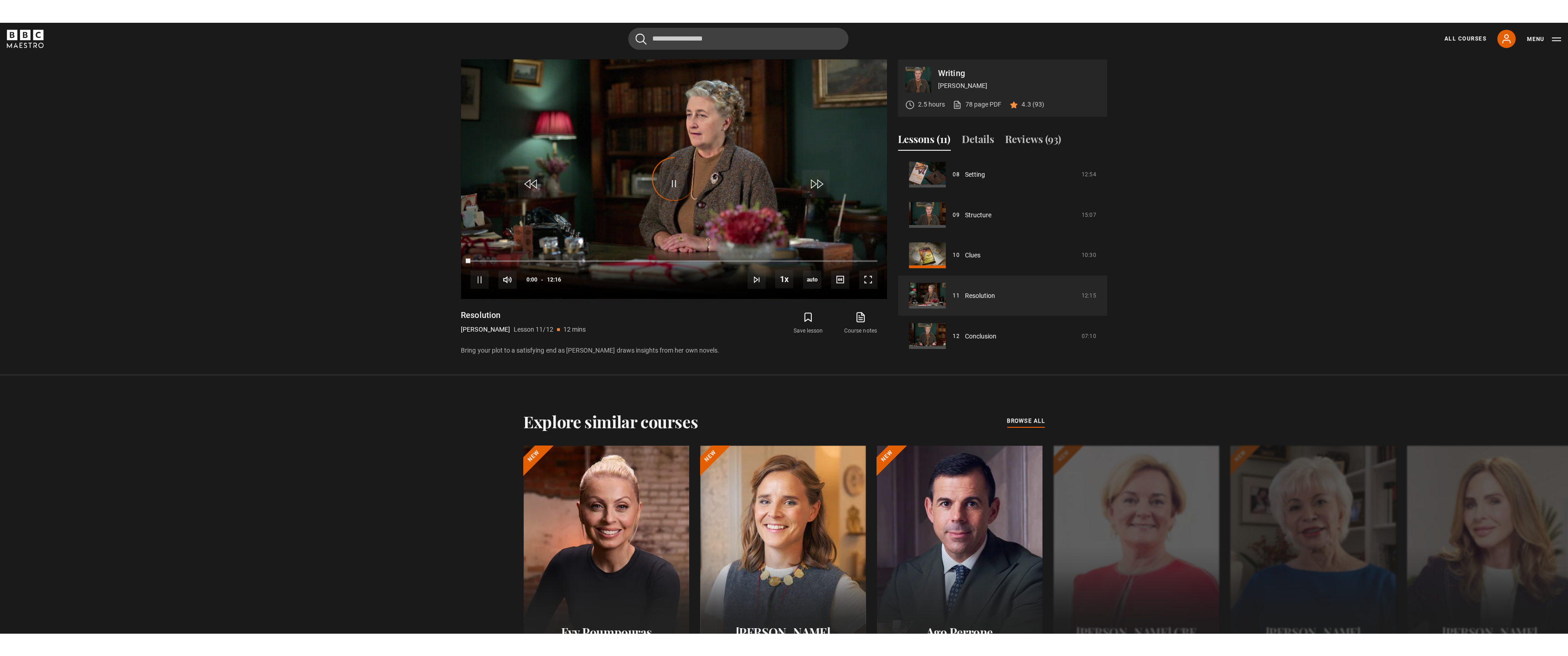
scroll to position [566, 0]
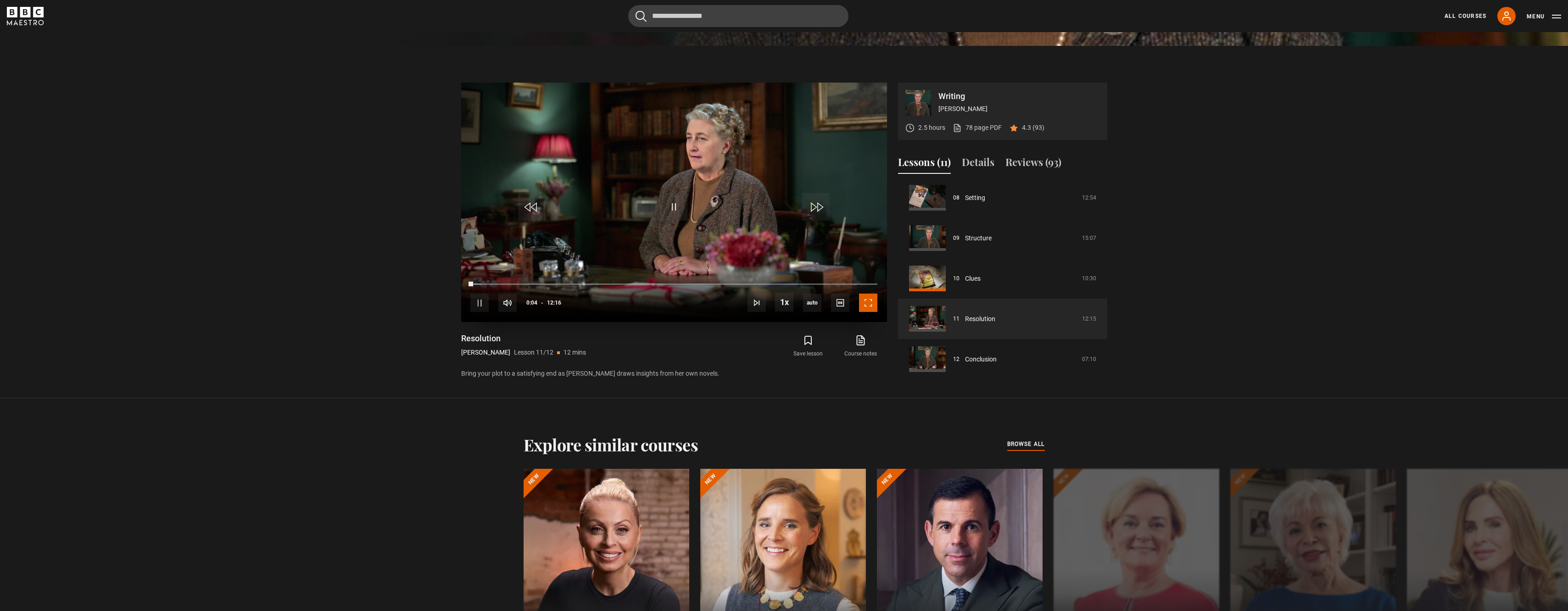
click at [868, 305] on span "Video Player" at bounding box center [868, 303] width 18 height 18
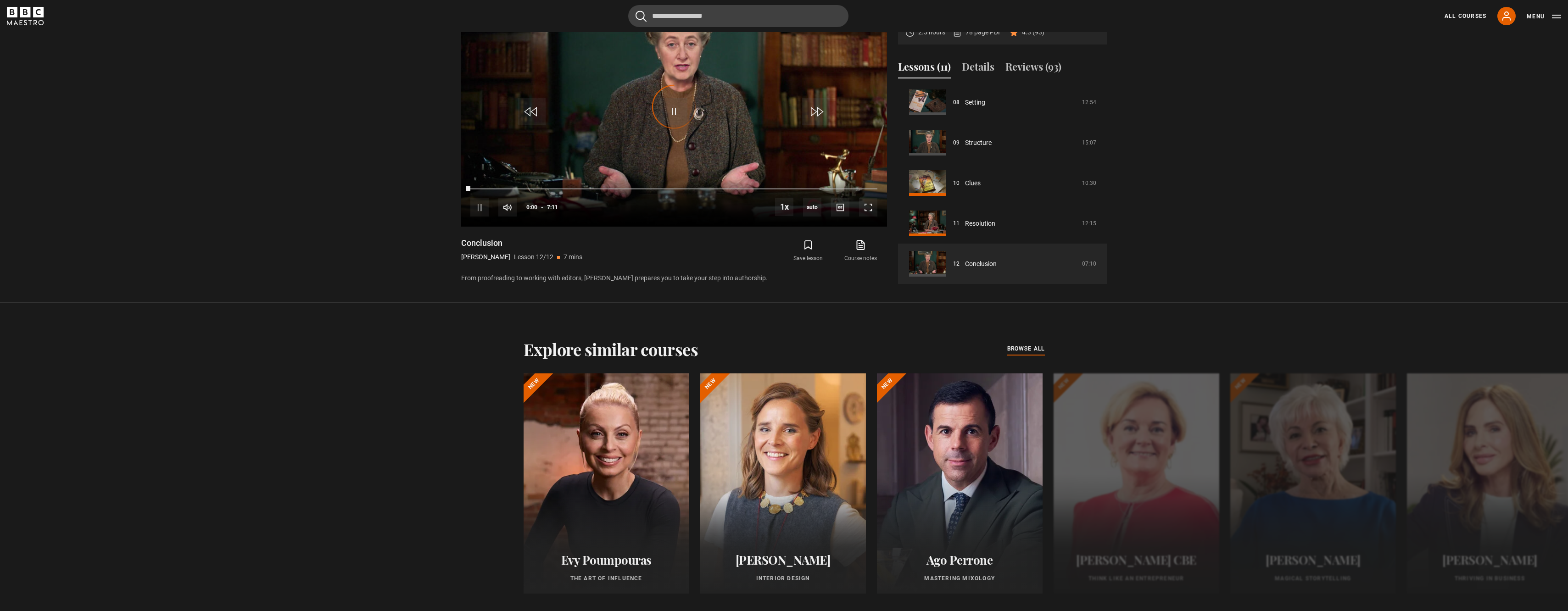
scroll to position [436, 0]
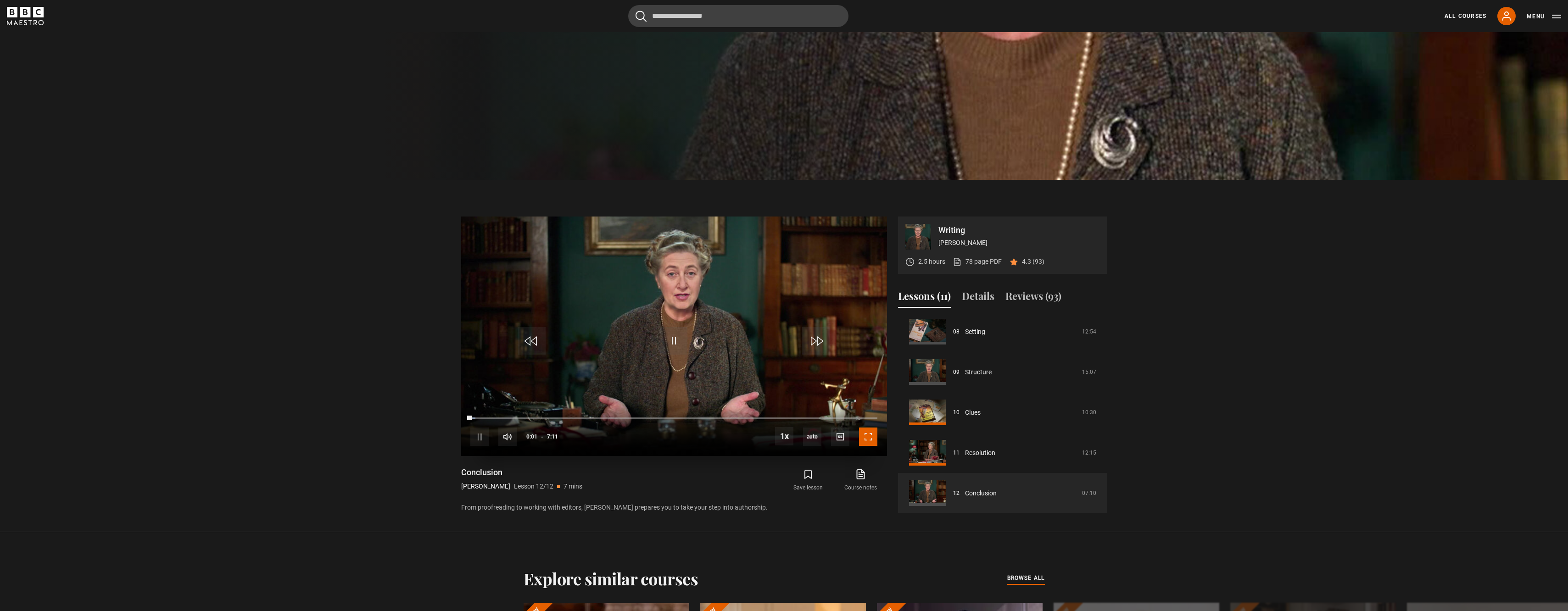
click at [866, 436] on span "Video Player" at bounding box center [868, 437] width 18 height 18
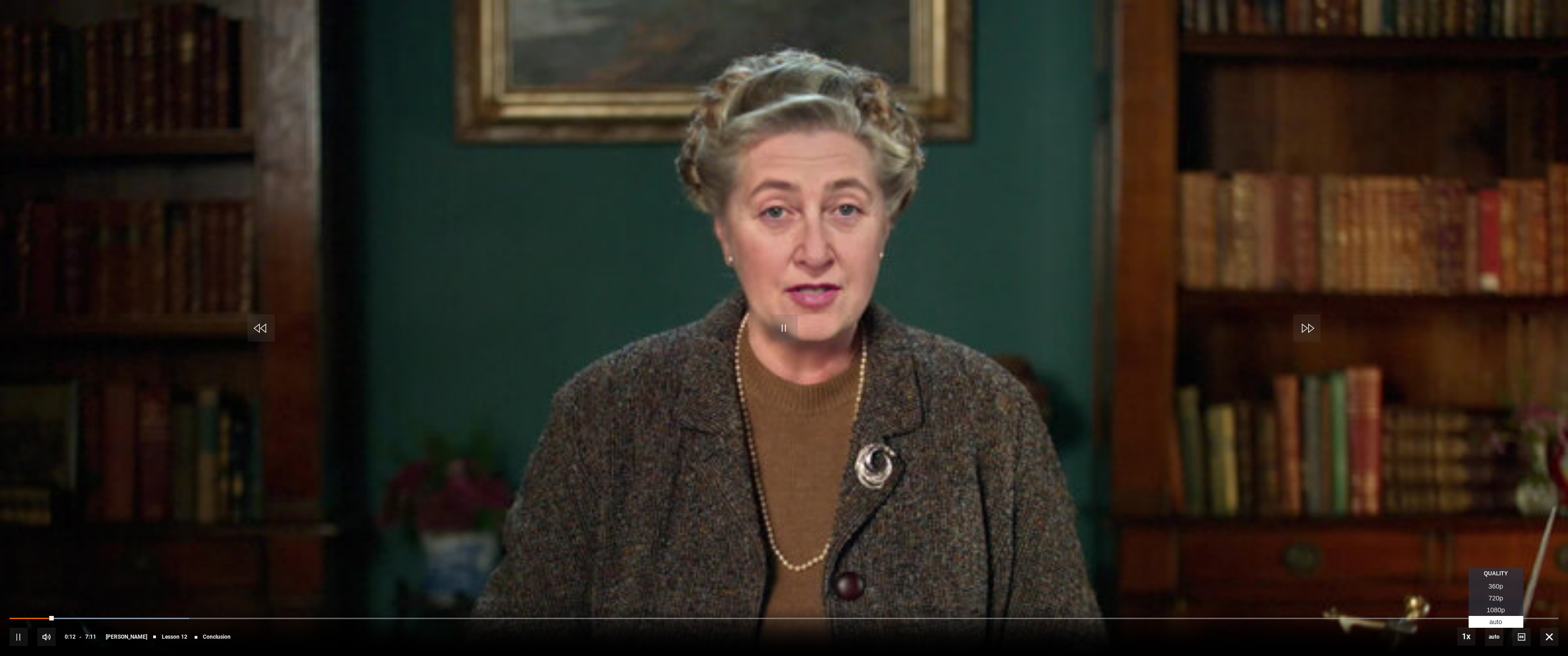
click at [1483, 607] on li "1080p" at bounding box center [1496, 610] width 55 height 12
click at [1545, 607] on span "Video Player" at bounding box center [1549, 637] width 18 height 18
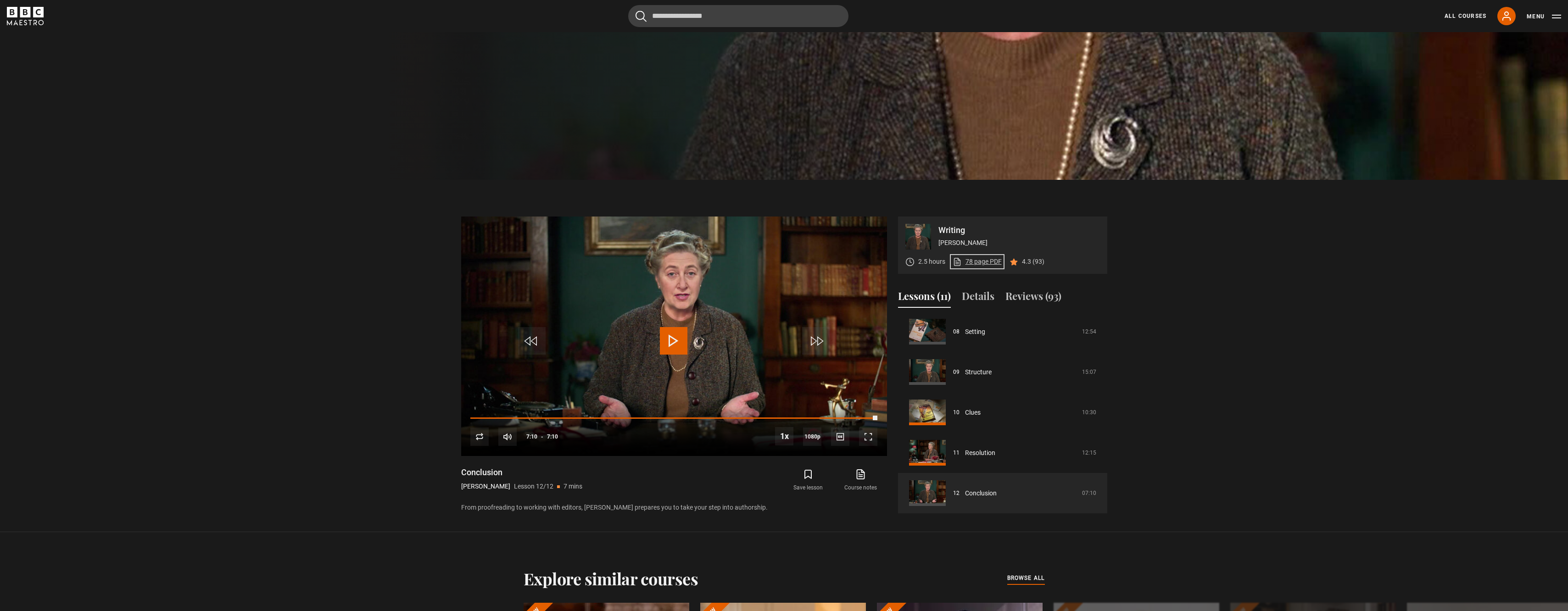
click at [974, 262] on link "78 page PDF (opens in new tab)" at bounding box center [977, 262] width 49 height 10
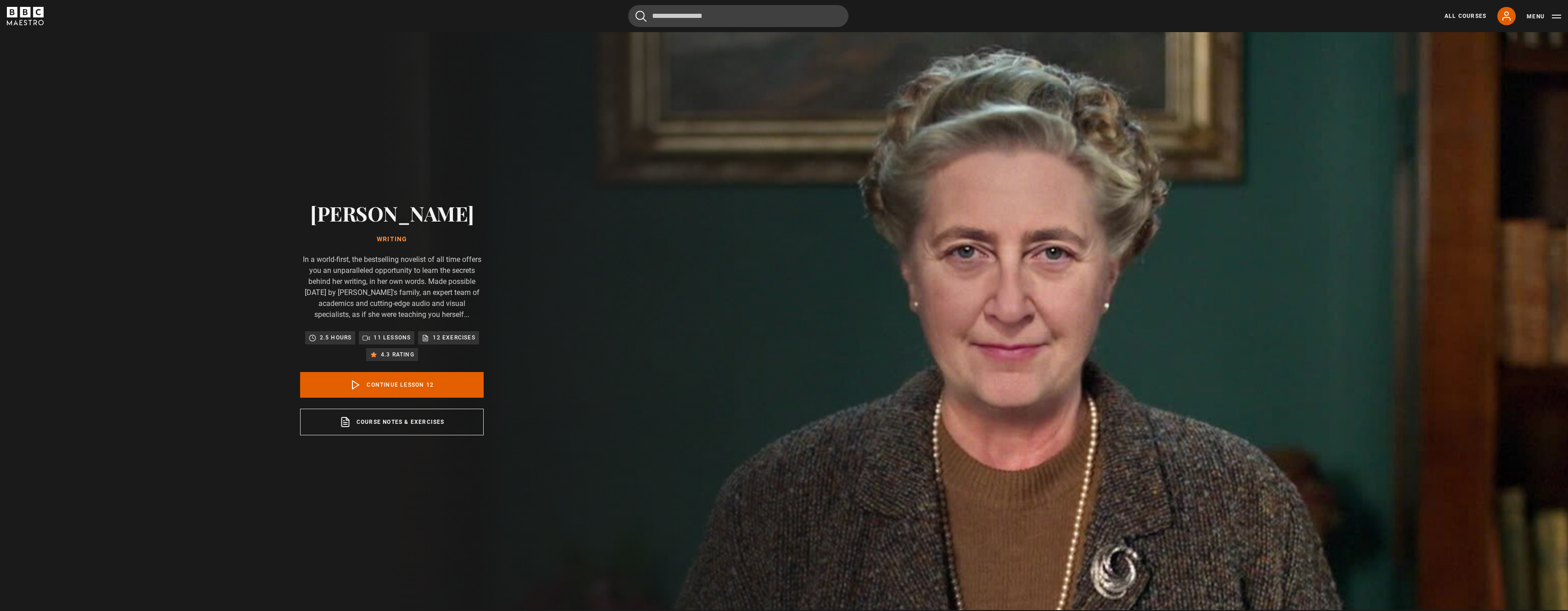
scroll to position [0, 0]
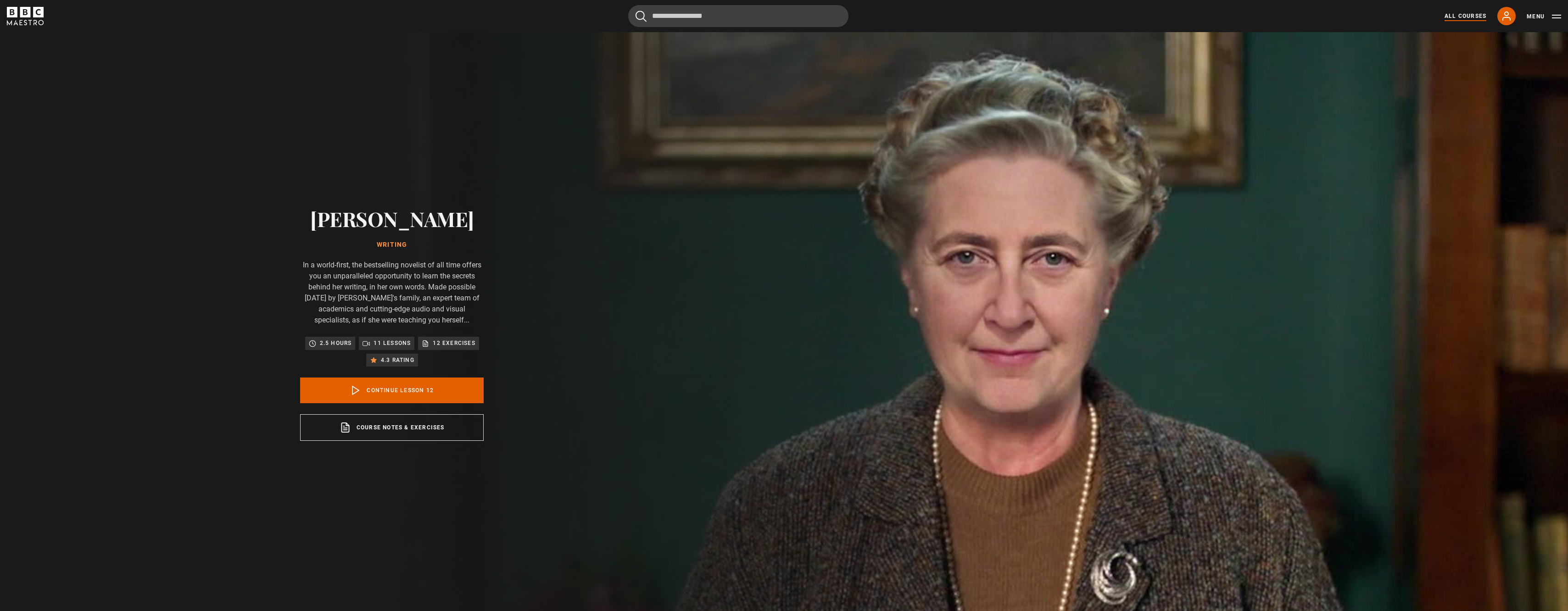
click at [1456, 16] on link "All Courses" at bounding box center [1465, 15] width 42 height 8
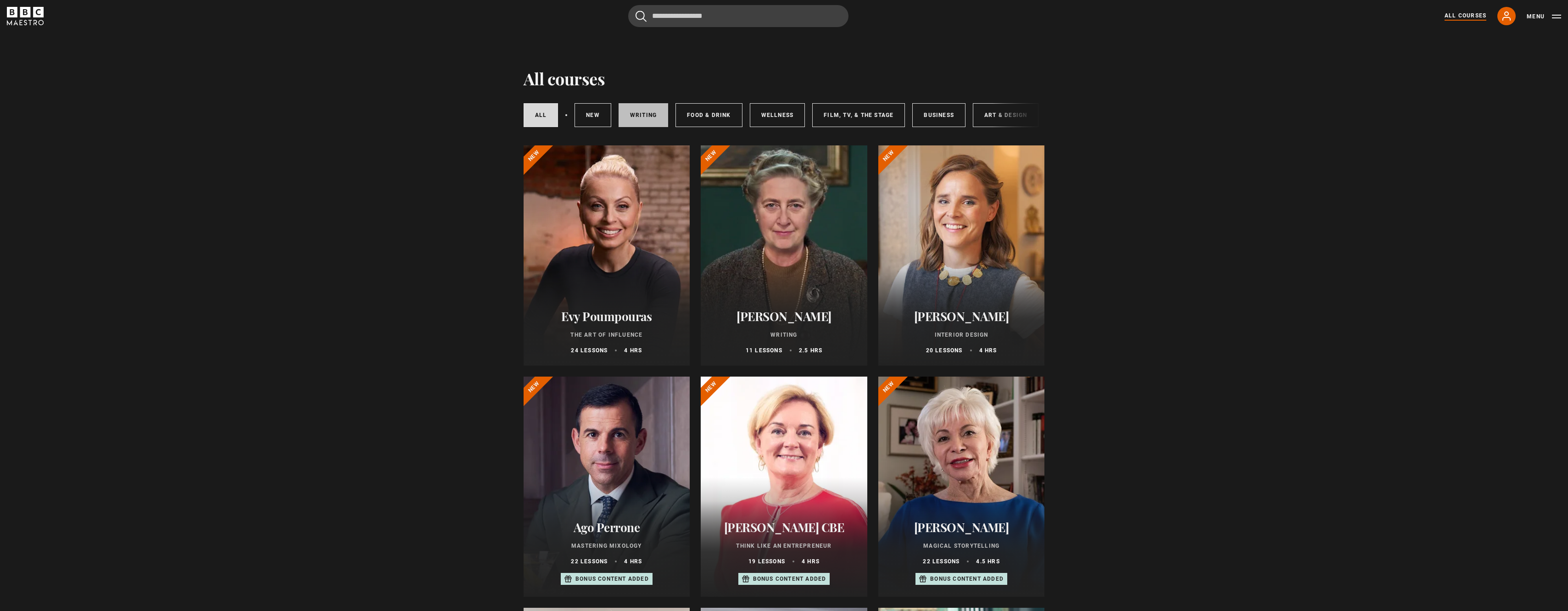
click at [647, 118] on link "Writing" at bounding box center [643, 115] width 50 height 24
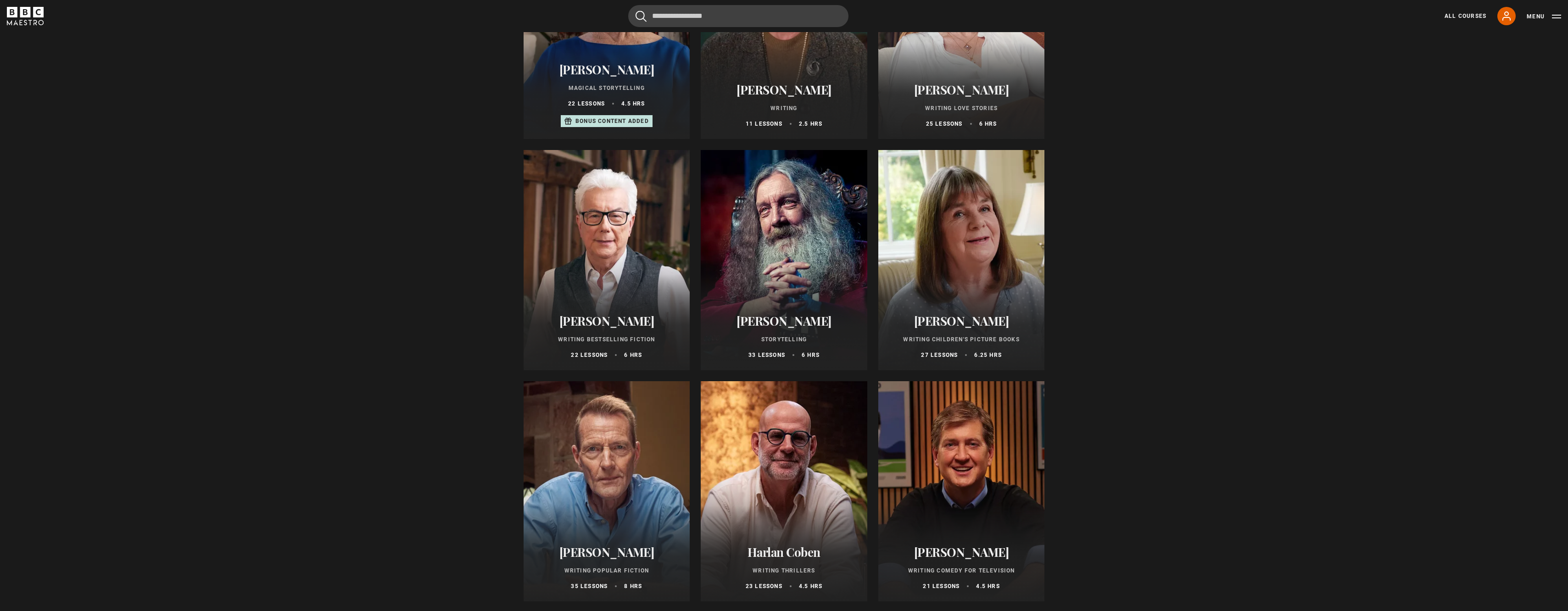
scroll to position [229, 0]
